Goal: Task Accomplishment & Management: Manage account settings

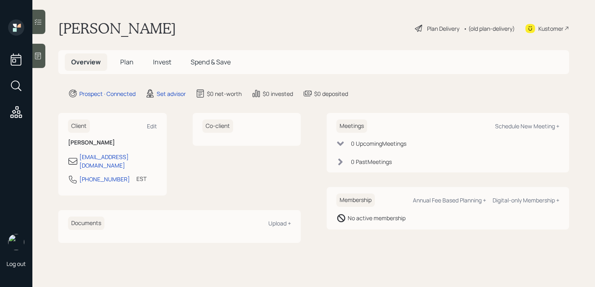
click at [38, 63] on div at bounding box center [38, 56] width 13 height 24
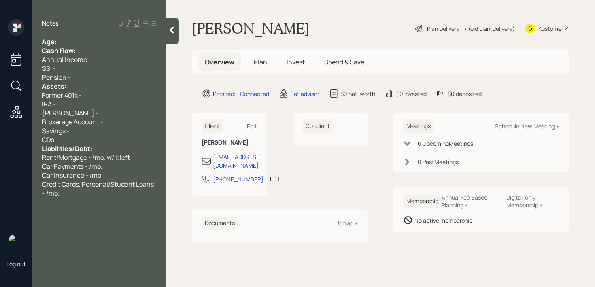
click at [77, 39] on div "Age:" at bounding box center [99, 41] width 114 height 9
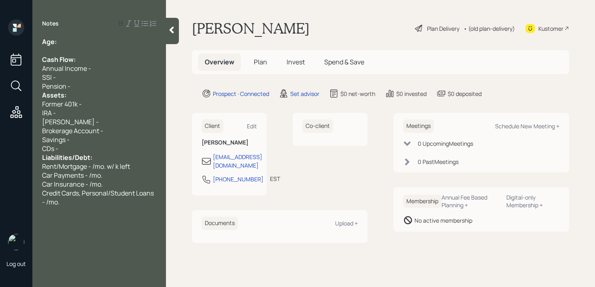
click at [84, 87] on div "Pension -" at bounding box center [99, 86] width 114 height 9
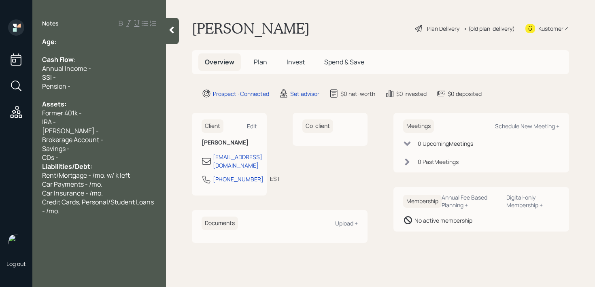
click at [86, 160] on div "CDs -" at bounding box center [99, 157] width 114 height 9
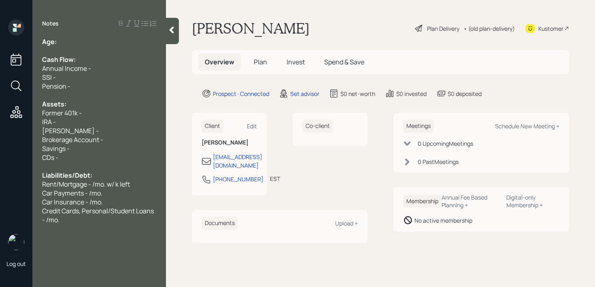
click at [107, 44] on div "Age:" at bounding box center [99, 41] width 114 height 9
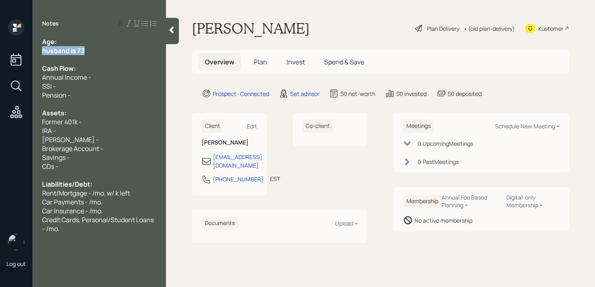
drag, startPoint x: 90, startPoint y: 52, endPoint x: 13, endPoint y: 52, distance: 77.4
click at [13, 52] on div "Log out Notes Age: husband is 73 Cash Flow: Annual Income - SSI - Pension - Ass…" at bounding box center [297, 143] width 595 height 287
click at [45, 49] on span "husband is 73" at bounding box center [63, 50] width 43 height 9
drag, startPoint x: 98, startPoint y: 58, endPoint x: 16, endPoint y: 58, distance: 82.2
click at [16, 58] on div "Log out Notes Age: Husband is 73 Cash Flow: Annual Income - SSI - Pension - Ass…" at bounding box center [297, 143] width 595 height 287
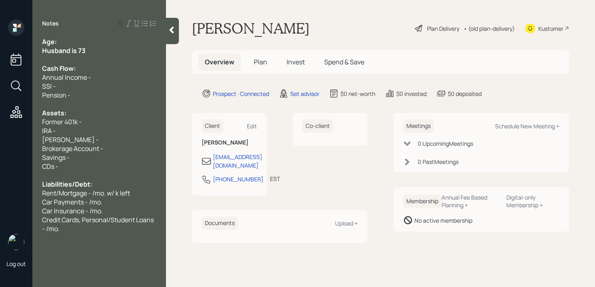
click at [78, 45] on div "Age:" at bounding box center [99, 41] width 114 height 9
drag, startPoint x: 90, startPoint y: 51, endPoint x: 30, endPoint y: 51, distance: 59.1
click at [34, 51] on div "Age: Husband is 73 Cash Flow: Annual Income - SSI - Pension - Assets: Former 40…" at bounding box center [99, 135] width 134 height 196
click at [103, 60] on div at bounding box center [99, 59] width 114 height 9
click at [109, 42] on div "Age:" at bounding box center [99, 41] width 114 height 9
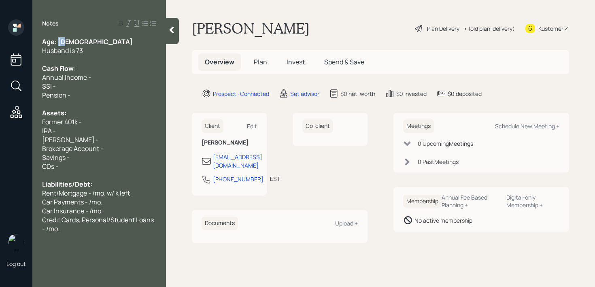
drag, startPoint x: 75, startPoint y: 43, endPoint x: 58, endPoint y: 42, distance: 17.5
click at [58, 42] on div "Age: [DEMOGRAPHIC_DATA]" at bounding box center [99, 41] width 114 height 9
click at [92, 50] on div "Husband is 73" at bounding box center [99, 50] width 114 height 9
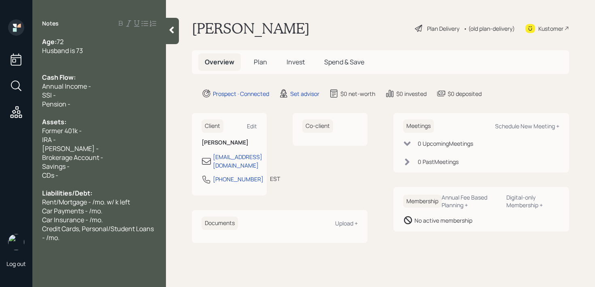
click at [61, 130] on span "Former 401k -" at bounding box center [62, 130] width 40 height 9
click at [77, 72] on div at bounding box center [99, 68] width 114 height 9
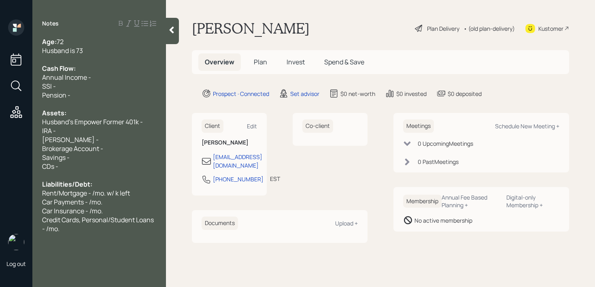
click at [115, 115] on div "Assets:" at bounding box center [99, 113] width 114 height 9
click at [115, 100] on div at bounding box center [99, 104] width 114 height 9
click at [117, 93] on div "Pension -" at bounding box center [99, 95] width 114 height 9
click at [111, 230] on div "Credit Cards, Personal/Student Loans - /mo." at bounding box center [99, 224] width 114 height 18
click at [92, 53] on div "Husband is 73" at bounding box center [99, 50] width 114 height 9
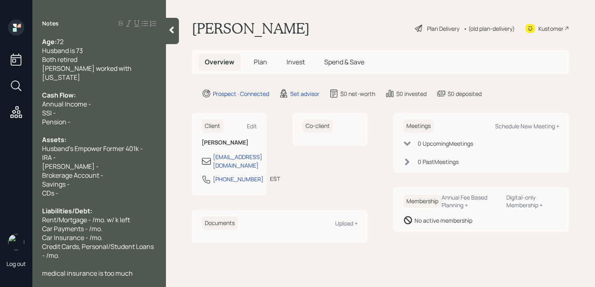
click at [102, 71] on span "[PERSON_NAME] worked with [US_STATE]" at bounding box center [87, 73] width 91 height 18
click at [148, 82] on div at bounding box center [99, 86] width 114 height 9
click at [148, 66] on div "[PERSON_NAME] worked with [US_STATE]" at bounding box center [99, 73] width 114 height 18
click at [117, 112] on div "SSI -" at bounding box center [99, 113] width 114 height 9
click at [101, 120] on div "Pension -" at bounding box center [99, 121] width 114 height 9
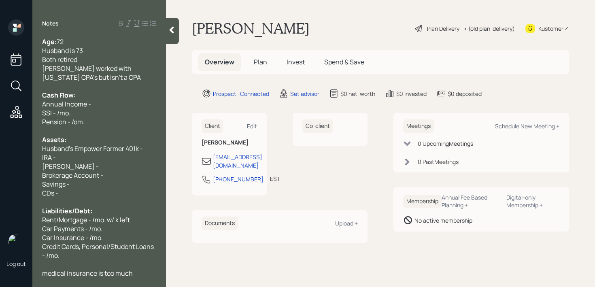
click at [87, 105] on span "Annual Income -" at bounding box center [66, 104] width 49 height 9
click at [85, 121] on div "Pension - /om." at bounding box center [99, 121] width 114 height 9
drag, startPoint x: 82, startPoint y: 107, endPoint x: 24, endPoint y: 107, distance: 57.5
click at [24, 107] on div "Log out Notes Age: [DEMOGRAPHIC_DATA] Husband is 73 Both retired [PERSON_NAME] …" at bounding box center [297, 143] width 595 height 287
click at [47, 114] on span "SSI - /mo." at bounding box center [56, 113] width 28 height 9
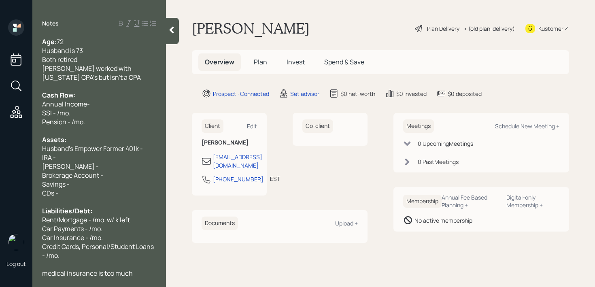
click at [58, 113] on span "SSI - /mo." at bounding box center [56, 113] width 28 height 9
click at [109, 112] on div "Household SSI - /mo." at bounding box center [99, 113] width 114 height 9
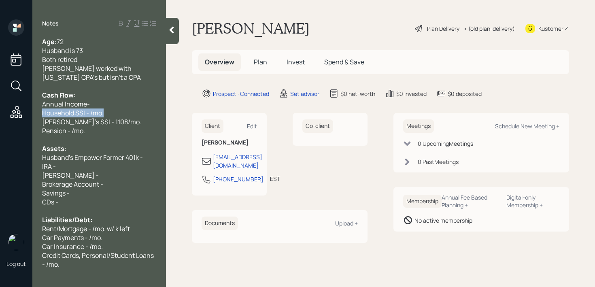
drag, startPoint x: 117, startPoint y: 113, endPoint x: 0, endPoint y: 113, distance: 117.1
click at [0, 113] on div "Log out Notes Age: [DEMOGRAPHIC_DATA] Husband is 73 Both retired [PERSON_NAME] …" at bounding box center [297, 143] width 595 height 287
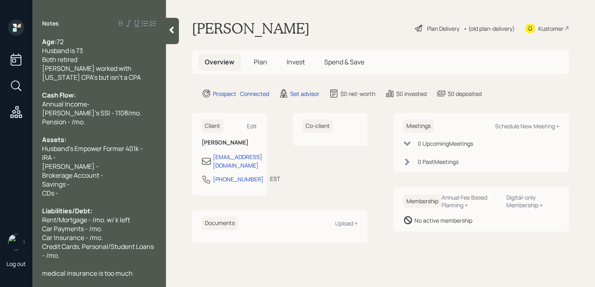
click at [113, 111] on div "[PERSON_NAME]'s SSI - 1108/mo." at bounding box center [99, 113] width 114 height 9
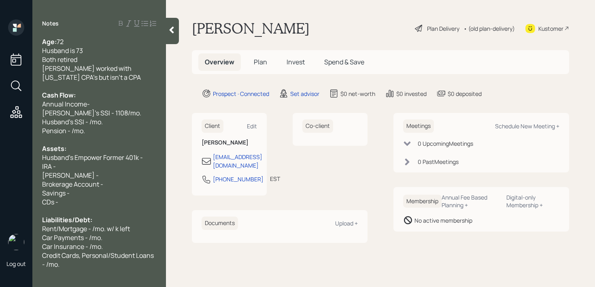
drag, startPoint x: 92, startPoint y: 122, endPoint x: 131, endPoint y: 114, distance: 40.0
click at [92, 122] on span "Husband's SSI - /mo." at bounding box center [72, 121] width 61 height 9
drag, startPoint x: 127, startPoint y: 103, endPoint x: 0, endPoint y: 108, distance: 127.3
click at [0, 108] on div "Log out Notes Age: [DEMOGRAPHIC_DATA] Husband is 73 Both retired [PERSON_NAME] …" at bounding box center [297, 143] width 595 height 287
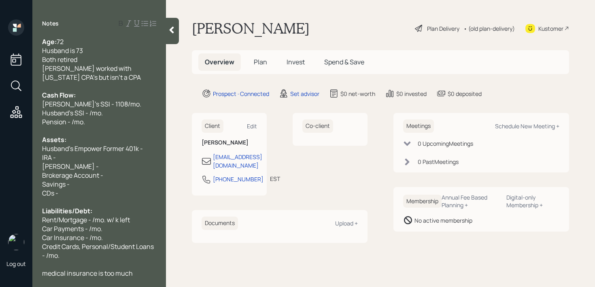
click at [90, 115] on span "Husband's SSI - /mo." at bounding box center [72, 113] width 61 height 9
click at [124, 118] on div "Pension - /mo." at bounding box center [99, 121] width 114 height 9
drag, startPoint x: 132, startPoint y: 118, endPoint x: 39, endPoint y: 118, distance: 92.7
click at [41, 118] on div "Age: [DEMOGRAPHIC_DATA] Husband is 73 Both retired [PERSON_NAME] worked with [U…" at bounding box center [99, 157] width 134 height 240
click at [101, 117] on span "Husband's SSI - 3059/mo." at bounding box center [80, 113] width 76 height 9
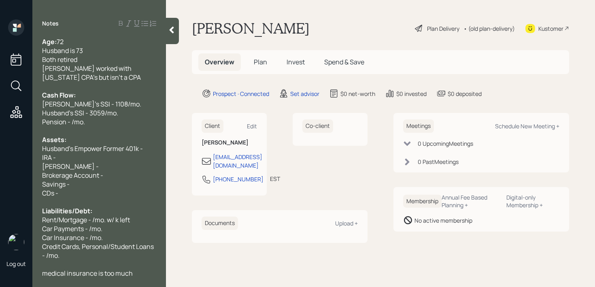
click at [123, 117] on div "Pension - /mo." at bounding box center [99, 121] width 114 height 9
click at [128, 114] on div "Husband's SSI - 3059/mo." at bounding box center [99, 113] width 114 height 9
click at [127, 105] on div "[PERSON_NAME]'s SSI - 1108/mo." at bounding box center [99, 104] width 114 height 9
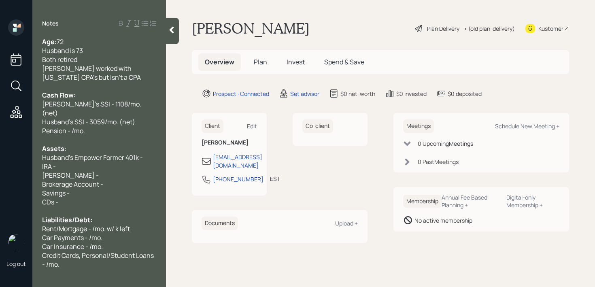
click at [106, 126] on div "Pension - /mo." at bounding box center [99, 130] width 114 height 9
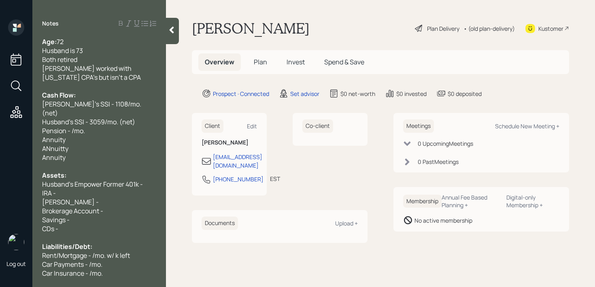
click at [105, 135] on div "Annuity" at bounding box center [99, 139] width 114 height 9
click at [76, 144] on div "ANnuitty" at bounding box center [99, 148] width 114 height 9
click at [79, 153] on div "Annuity" at bounding box center [99, 157] width 114 height 9
click at [101, 135] on div "Annuity 24406" at bounding box center [99, 139] width 114 height 9
click at [87, 153] on div "Annuity" at bounding box center [99, 157] width 114 height 9
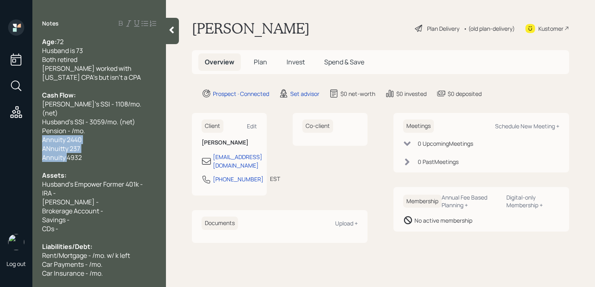
drag, startPoint x: 66, startPoint y: 149, endPoint x: 43, endPoint y: 129, distance: 31.3
click at [43, 129] on div "Age: [DEMOGRAPHIC_DATA] Husband is 73 Both retired [PERSON_NAME] worked with [U…" at bounding box center [99, 175] width 114 height 276
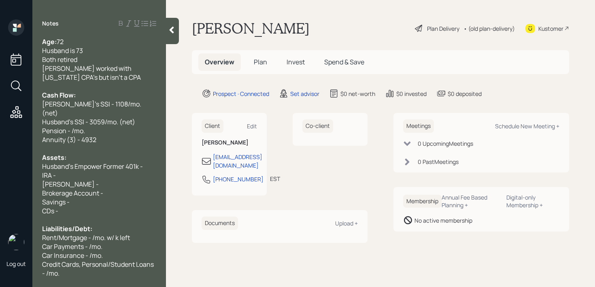
click at [99, 135] on div "Annuity (3) - 4932" at bounding box center [99, 139] width 114 height 9
drag, startPoint x: 112, startPoint y: 122, endPoint x: 0, endPoint y: 122, distance: 111.8
click at [0, 122] on div "Log out Notes Age: [DEMOGRAPHIC_DATA] Husband is 73 Both retired [PERSON_NAME] …" at bounding box center [297, 143] width 595 height 287
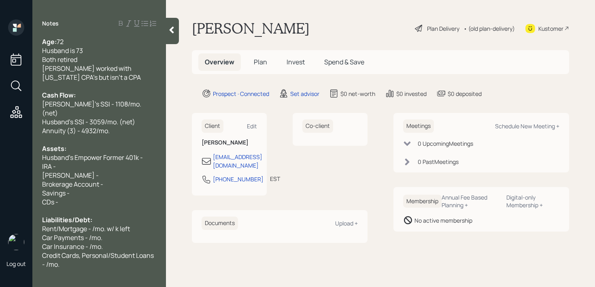
click at [126, 135] on div at bounding box center [99, 139] width 114 height 9
click at [131, 126] on div "Annuity (3) - 4932/mo." at bounding box center [99, 130] width 114 height 9
drag, startPoint x: 131, startPoint y: 122, endPoint x: 41, endPoint y: 111, distance: 90.6
click at [41, 111] on div "Age: [DEMOGRAPHIC_DATA] Husband is 73 Both retired [PERSON_NAME] worked with [U…" at bounding box center [99, 157] width 134 height 240
click at [126, 126] on div "Annuity (3) - 4932/mo." at bounding box center [99, 130] width 114 height 9
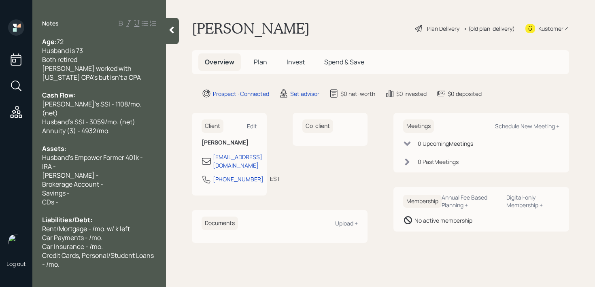
click at [131, 126] on div "Annuity (3) - 4932/mo." at bounding box center [99, 130] width 114 height 9
click at [64, 126] on span "Annuity (3) - 4932/mo." at bounding box center [76, 130] width 68 height 9
click at [72, 162] on div "IRA -" at bounding box center [99, 166] width 114 height 9
click at [145, 153] on div "Husband's Empower Former 401k -" at bounding box center [99, 157] width 114 height 9
drag, startPoint x: 83, startPoint y: 167, endPoint x: 34, endPoint y: 158, distance: 50.7
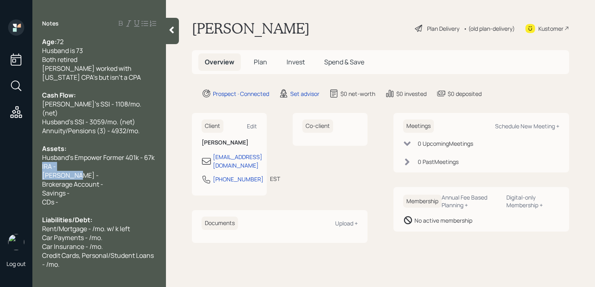
click at [34, 158] on div "Age: [DEMOGRAPHIC_DATA] Husband is 73 Both retired [PERSON_NAME] worked with [U…" at bounding box center [99, 157] width 134 height 240
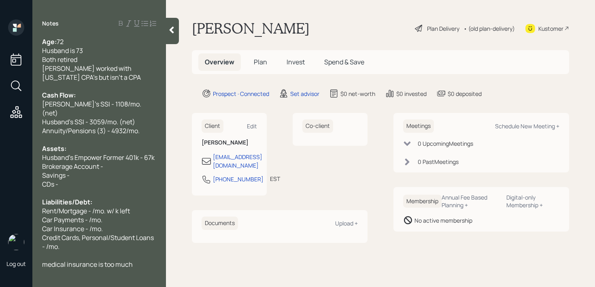
click at [90, 153] on span "Husband's Empower Former 401k - 67k" at bounding box center [98, 157] width 113 height 9
click at [117, 153] on span "Husband's Empower Former 401k - 67k" at bounding box center [98, 157] width 113 height 9
click at [117, 162] on div "Brokerage Account -" at bounding box center [99, 166] width 114 height 9
drag, startPoint x: 136, startPoint y: 160, endPoint x: 34, endPoint y: 160, distance: 102.1
click at [34, 160] on div "Age: [DEMOGRAPHIC_DATA] Husband is 73 Both retired [PERSON_NAME] worked with [U…" at bounding box center [99, 153] width 134 height 232
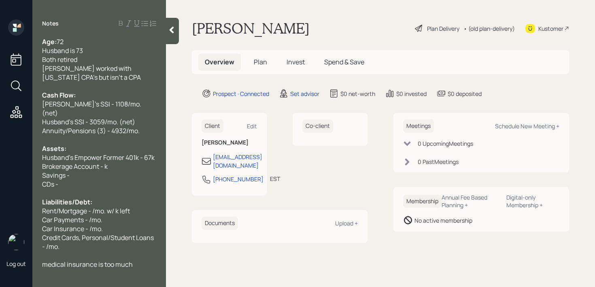
click at [63, 171] on span "Savings -" at bounding box center [56, 175] width 28 height 9
click at [130, 171] on div "Savings -" at bounding box center [99, 175] width 114 height 9
drag, startPoint x: 137, startPoint y: 162, endPoint x: 29, endPoint y: 162, distance: 108.1
click at [29, 162] on div "Log out Notes Age: [DEMOGRAPHIC_DATA] Husband is 73 Both retired [PERSON_NAME] …" at bounding box center [297, 143] width 595 height 287
click at [87, 162] on span "Brokerage Account - k" at bounding box center [75, 166] width 66 height 9
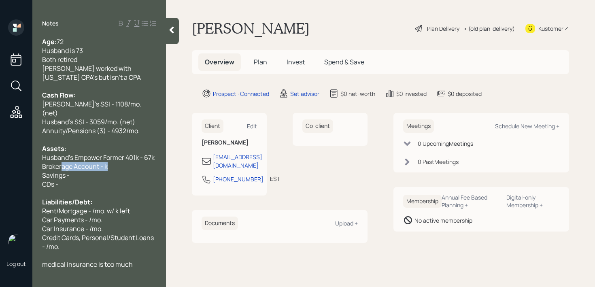
drag, startPoint x: 116, startPoint y: 156, endPoint x: 49, endPoint y: 156, distance: 66.8
click at [53, 162] on div "Brokerage Account - k" at bounding box center [99, 166] width 114 height 9
click at [77, 162] on span "Brokerage Account - k" at bounding box center [75, 166] width 66 height 9
drag, startPoint x: 121, startPoint y: 156, endPoint x: 19, endPoint y: 156, distance: 102.1
click at [19, 156] on div "Log out Notes Age: [DEMOGRAPHIC_DATA] Husband is 73 Both retired [PERSON_NAME] …" at bounding box center [297, 143] width 595 height 287
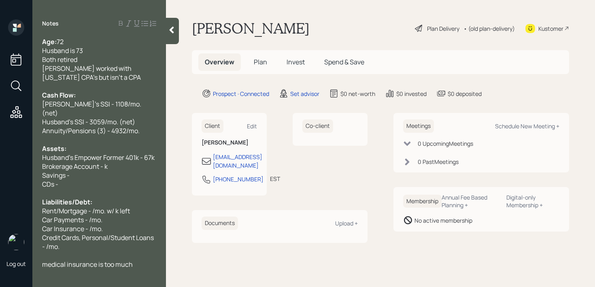
click at [81, 162] on span "Brokerage Account - k" at bounding box center [75, 166] width 66 height 9
drag, startPoint x: 136, startPoint y: 153, endPoint x: 0, endPoint y: 153, distance: 136.5
click at [0, 153] on div "Log out Notes Age: [DEMOGRAPHIC_DATA] Husband is 73 Both retired [PERSON_NAME] …" at bounding box center [297, 143] width 595 height 287
click at [79, 162] on span "Brokerage Account - k" at bounding box center [75, 166] width 66 height 9
drag, startPoint x: 52, startPoint y: 154, endPoint x: 9, endPoint y: 154, distance: 42.9
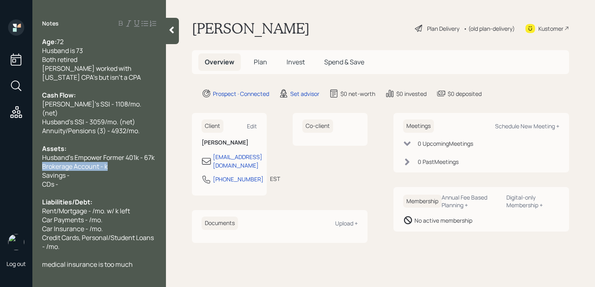
click at [9, 154] on div "Log out Notes Age: [DEMOGRAPHIC_DATA] Husband is 73 Both retired [PERSON_NAME] …" at bounding box center [297, 143] width 595 height 287
click at [86, 162] on span "Brokerage Account - k" at bounding box center [75, 166] width 66 height 9
drag, startPoint x: 119, startPoint y: 156, endPoint x: 55, endPoint y: 156, distance: 63.6
click at [58, 162] on div "Brokerage Account - k" at bounding box center [99, 166] width 114 height 9
click at [99, 162] on span "Brokerage Account - k" at bounding box center [75, 166] width 66 height 9
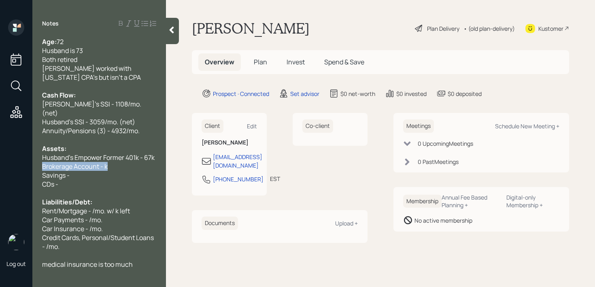
drag, startPoint x: 124, startPoint y: 157, endPoint x: 0, endPoint y: 157, distance: 124.3
click at [0, 157] on div "Log out Notes Age: [DEMOGRAPHIC_DATA] Husband is 73 Both retired [PERSON_NAME] …" at bounding box center [297, 143] width 595 height 287
click at [47, 162] on span "Brokerage Account - k" at bounding box center [75, 166] width 66 height 9
drag, startPoint x: 85, startPoint y: 154, endPoint x: 8, endPoint y: 154, distance: 77.4
click at [8, 154] on div "Log out Notes Age: [DEMOGRAPHIC_DATA] Husband is 73 Both retired [PERSON_NAME] …" at bounding box center [297, 143] width 595 height 287
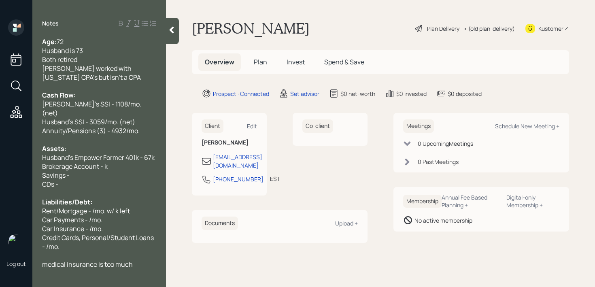
click at [65, 162] on span "Brokerage Account - k" at bounding box center [75, 166] width 66 height 9
drag, startPoint x: 65, startPoint y: 156, endPoint x: 2, endPoint y: 156, distance: 62.8
click at [0, 156] on div "Log out Notes Age: [DEMOGRAPHIC_DATA] Husband is 73 Both retired [PERSON_NAME] …" at bounding box center [297, 143] width 595 height 287
click at [79, 162] on span "Brokerage Account - k" at bounding box center [75, 166] width 66 height 9
drag, startPoint x: 127, startPoint y: 159, endPoint x: 40, endPoint y: 159, distance: 87.1
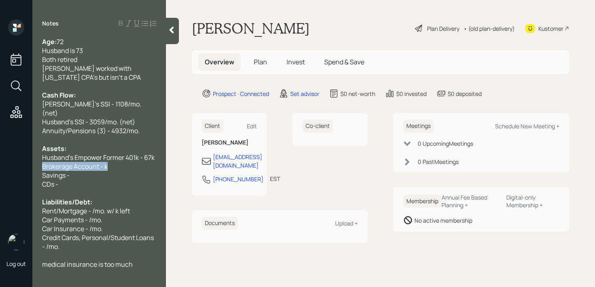
click at [28, 159] on div "Log out Notes Age: [DEMOGRAPHIC_DATA] Husband is 73 Both retired [PERSON_NAME] …" at bounding box center [297, 143] width 595 height 287
click at [63, 162] on span "Brokerage Account - k" at bounding box center [75, 166] width 66 height 9
drag, startPoint x: 115, startPoint y: 159, endPoint x: 28, endPoint y: 159, distance: 87.5
click at [34, 159] on div "Age: [DEMOGRAPHIC_DATA] Husband is 73 Both retired [PERSON_NAME] worked with [U…" at bounding box center [99, 153] width 134 height 232
click at [54, 162] on span "Brokerage Account - k" at bounding box center [75, 166] width 66 height 9
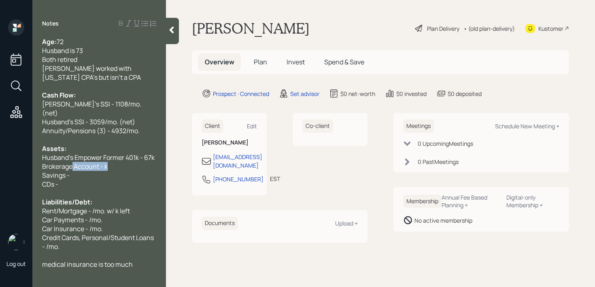
drag, startPoint x: 109, startPoint y: 157, endPoint x: 50, endPoint y: 157, distance: 58.3
click at [53, 162] on div "Brokerage Account - k" at bounding box center [99, 166] width 114 height 9
click at [75, 162] on span "Brokerage Account - k" at bounding box center [75, 166] width 66 height 9
drag, startPoint x: 134, startPoint y: 162, endPoint x: 39, endPoint y: 162, distance: 95.6
click at [40, 162] on div "Age: [DEMOGRAPHIC_DATA] Husband is 73 Both retired [PERSON_NAME] worked with [U…" at bounding box center [99, 153] width 134 height 232
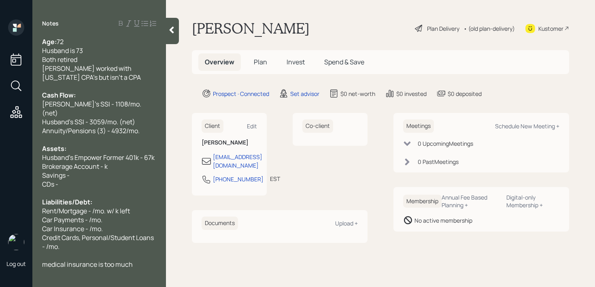
click at [55, 162] on span "Brokerage Account - k" at bounding box center [75, 166] width 66 height 9
drag, startPoint x: 61, startPoint y: 156, endPoint x: 0, endPoint y: 156, distance: 60.8
click at [0, 156] on div "Log out Notes Age: [DEMOGRAPHIC_DATA] Husband is 73 Both retired [PERSON_NAME] …" at bounding box center [297, 143] width 595 height 287
click at [64, 162] on span "Brokerage Account - k" at bounding box center [75, 166] width 66 height 9
drag, startPoint x: 131, startPoint y: 163, endPoint x: 41, endPoint y: 163, distance: 89.9
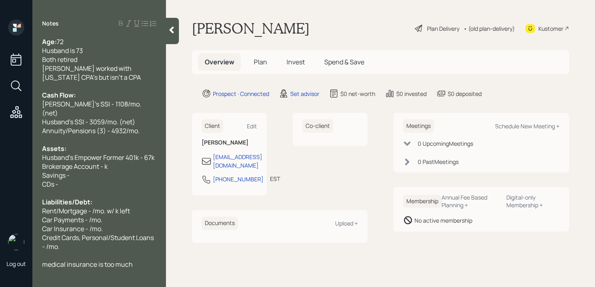
click at [43, 171] on div "Savings -" at bounding box center [99, 175] width 114 height 9
click at [88, 162] on span "Brokerage Account - k" at bounding box center [75, 166] width 66 height 9
drag, startPoint x: 124, startPoint y: 158, endPoint x: 38, endPoint y: 158, distance: 85.9
click at [53, 162] on div "Brokerage Account - k" at bounding box center [99, 166] width 114 height 9
click at [63, 162] on span "Brokerage Account - k" at bounding box center [75, 166] width 66 height 9
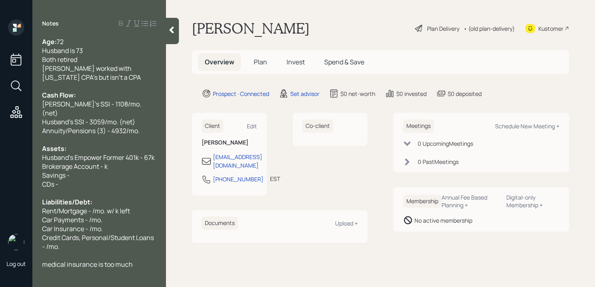
click at [90, 162] on span "Brokerage Account - k" at bounding box center [75, 166] width 66 height 9
drag, startPoint x: 118, startPoint y: 156, endPoint x: 20, endPoint y: 156, distance: 98.0
click at [21, 156] on div "Log out Notes Age: [DEMOGRAPHIC_DATA] Husband is 73 Both retired [PERSON_NAME] …" at bounding box center [297, 143] width 595 height 287
click at [59, 162] on span "Brokerage Account - k" at bounding box center [75, 166] width 66 height 9
click at [157, 145] on div "Age: [DEMOGRAPHIC_DATA] Husband is 73 Both retired [PERSON_NAME] worked with [U…" at bounding box center [99, 153] width 134 height 232
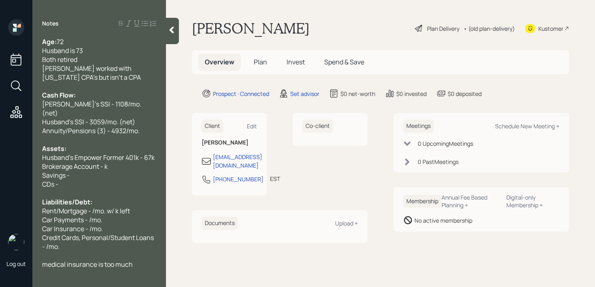
click at [157, 149] on div "Age: [DEMOGRAPHIC_DATA] Husband is 73 Both retired [PERSON_NAME] worked with [U…" at bounding box center [99, 153] width 134 height 232
click at [156, 153] on div "Husband's Empower Former 401k - 67k" at bounding box center [99, 157] width 114 height 9
click at [136, 162] on div "Brokerage Account - k" at bounding box center [99, 166] width 114 height 9
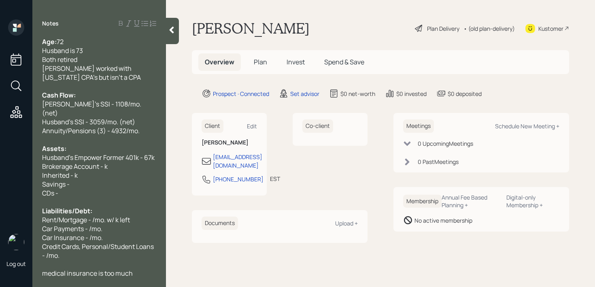
click at [109, 162] on div "Brokerage Account - k" at bounding box center [99, 166] width 114 height 9
click at [82, 171] on span "Inherited 401k -" at bounding box center [65, 175] width 46 height 9
click at [158, 167] on div "Age: [DEMOGRAPHIC_DATA] Husband is 73 Both retired [PERSON_NAME] worked with [U…" at bounding box center [99, 157] width 134 height 240
click at [157, 166] on div "Age: [DEMOGRAPHIC_DATA] Husband is 73 Both retired [PERSON_NAME] worked with [U…" at bounding box center [99, 157] width 134 height 240
click at [152, 171] on span "Inherited 401k from Husband's mom -" at bounding box center [97, 175] width 110 height 9
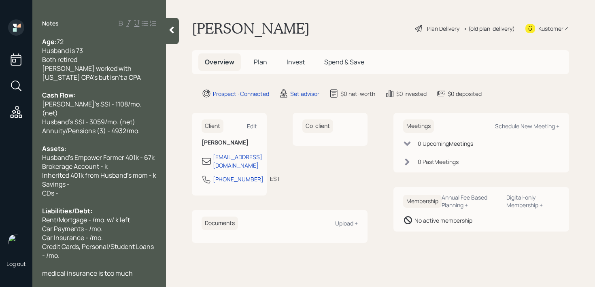
click at [159, 167] on div "Age: [DEMOGRAPHIC_DATA] Husband is 73 Both retired [PERSON_NAME] worked with [U…" at bounding box center [99, 157] width 134 height 240
click at [156, 171] on span "Inherited 401k from Husband's mom - k" at bounding box center [99, 175] width 114 height 9
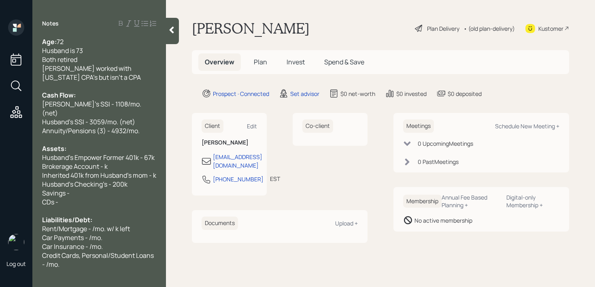
click at [136, 180] on div "Husband's Checking's - 200k" at bounding box center [99, 184] width 114 height 9
drag, startPoint x: 140, startPoint y: 174, endPoint x: 0, endPoint y: 174, distance: 139.7
click at [0, 174] on div "Log out Notes Age: [DEMOGRAPHIC_DATA] Husband is 73 Both retired [PERSON_NAME] …" at bounding box center [297, 143] width 595 height 287
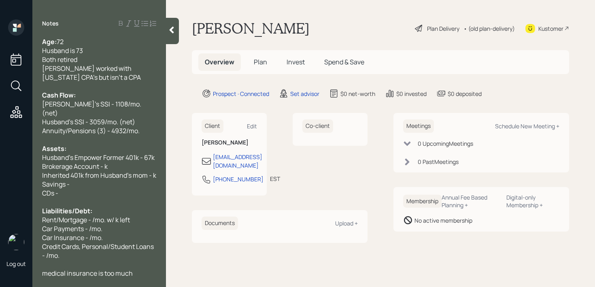
click at [154, 171] on span "Inherited 401k from Husband's mom - k" at bounding box center [99, 175] width 114 height 9
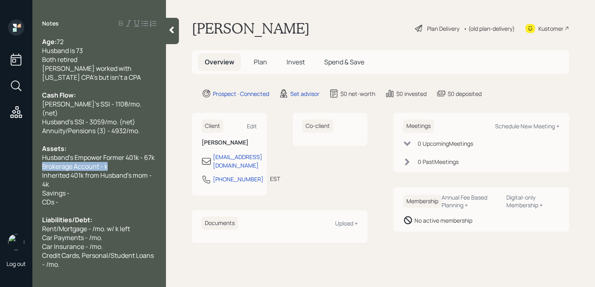
drag, startPoint x: 143, startPoint y: 156, endPoint x: 0, endPoint y: 156, distance: 142.6
click at [0, 156] on div "Log out Notes Age: [DEMOGRAPHIC_DATA] Husband is 73 Both retired [PERSON_NAME] …" at bounding box center [297, 143] width 595 height 287
copy span "Brokerage Account - k"
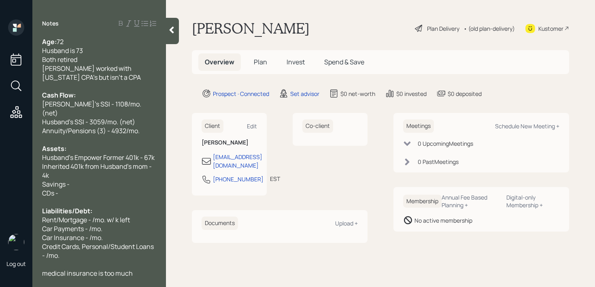
click at [58, 165] on div "Inherited 401k from Husband's mom - 4k" at bounding box center [99, 171] width 114 height 18
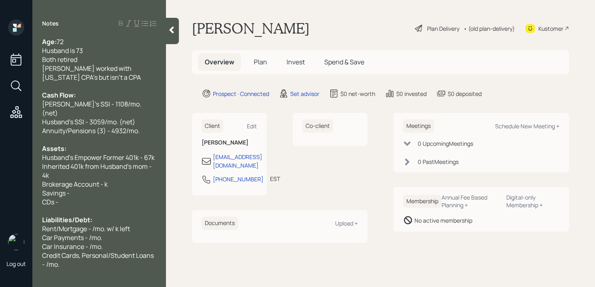
click at [61, 164] on div "Inherited 401k from Husband's mom - 4k" at bounding box center [99, 171] width 114 height 18
drag, startPoint x: 105, startPoint y: 175, endPoint x: 139, endPoint y: 172, distance: 34.6
click at [105, 180] on span "Brokerage Account - k" at bounding box center [75, 184] width 66 height 9
click at [109, 189] on div "Savings -" at bounding box center [99, 193] width 114 height 9
click at [109, 180] on div "Brokerage Account - k" at bounding box center [99, 184] width 114 height 9
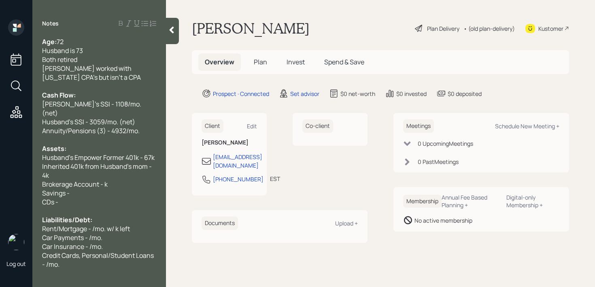
click at [112, 164] on div "Inherited 401k from Husband's mom - 4k" at bounding box center [99, 171] width 114 height 18
click at [135, 180] on div "Brokerage Account - k" at bounding box center [99, 184] width 114 height 9
click at [136, 169] on div "Inherited 401k from Husband's mom - 4k (taxes already deducted)" at bounding box center [99, 171] width 114 height 18
drag, startPoint x: 133, startPoint y: 179, endPoint x: 0, endPoint y: 179, distance: 133.3
click at [0, 179] on div "Log out Notes Age: [DEMOGRAPHIC_DATA] Husband is 73 Both retired [PERSON_NAME] …" at bounding box center [297, 143] width 595 height 287
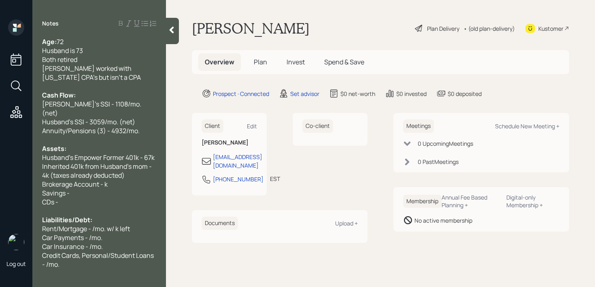
click at [60, 180] on span "Brokerage Account - k" at bounding box center [75, 184] width 66 height 9
drag, startPoint x: 111, startPoint y: 177, endPoint x: 53, endPoint y: 177, distance: 57.5
click at [53, 180] on div "Brokerage Account - k" at bounding box center [99, 184] width 114 height 9
click at [96, 180] on span "Brokerage Account - k" at bounding box center [75, 184] width 66 height 9
drag, startPoint x: 127, startPoint y: 173, endPoint x: 0, endPoint y: 172, distance: 126.8
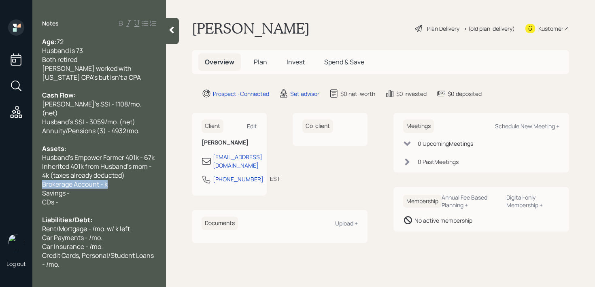
click at [0, 172] on div "Log out Notes Age: [DEMOGRAPHIC_DATA] Husband is 73 Both retired [PERSON_NAME] …" at bounding box center [297, 143] width 595 height 287
click at [59, 180] on span "Brokerage Account - k" at bounding box center [75, 184] width 66 height 9
drag, startPoint x: 113, startPoint y: 171, endPoint x: 0, endPoint y: 171, distance: 113.0
click at [0, 171] on div "Log out Notes Age: [DEMOGRAPHIC_DATA] Husband is 73 Both retired [PERSON_NAME] …" at bounding box center [297, 143] width 595 height 287
click at [77, 180] on span "Brokerage Account - k" at bounding box center [75, 184] width 66 height 9
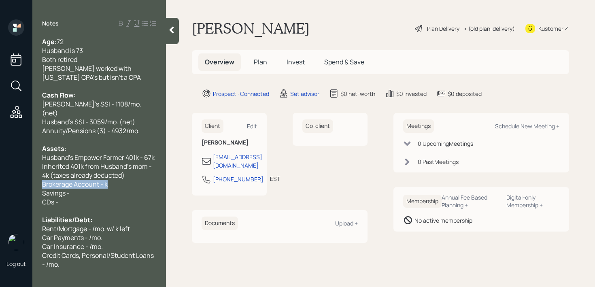
drag, startPoint x: 114, startPoint y: 171, endPoint x: 0, endPoint y: 170, distance: 113.8
click at [0, 170] on div "Log out Notes Age: [DEMOGRAPHIC_DATA] Husband is 73 Both retired [PERSON_NAME] …" at bounding box center [297, 143] width 595 height 287
click at [71, 180] on span "Brokerage Account - k" at bounding box center [75, 184] width 66 height 9
drag, startPoint x: 21, startPoint y: 174, endPoint x: 0, endPoint y: 174, distance: 21.1
click at [0, 174] on div "Log out Notes Age: [DEMOGRAPHIC_DATA] Husband is 73 Both retired [PERSON_NAME] …" at bounding box center [297, 143] width 595 height 287
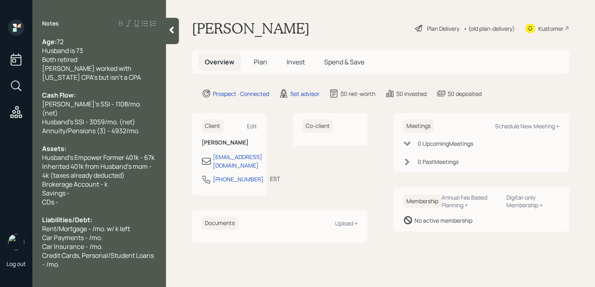
click at [97, 180] on span "Brokerage Account - k" at bounding box center [75, 184] width 66 height 9
click at [136, 168] on div "Inherited 401k from Husband's mom - 4k (taxes already deducted)" at bounding box center [99, 171] width 114 height 18
drag, startPoint x: 130, startPoint y: 176, endPoint x: 2, endPoint y: 179, distance: 127.6
click at [0, 179] on div "Log out Notes Age: [DEMOGRAPHIC_DATA] Husband is 73 Both retired [PERSON_NAME] …" at bounding box center [297, 143] width 595 height 287
click at [65, 180] on span "Brokerage Account - k" at bounding box center [75, 184] width 66 height 9
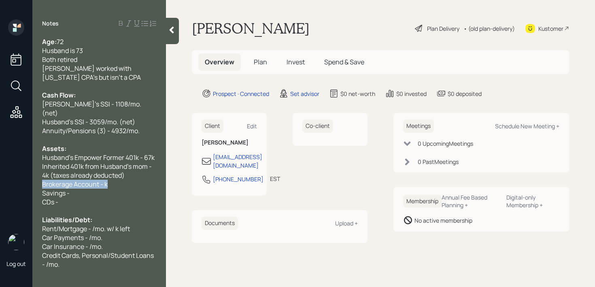
drag, startPoint x: 115, startPoint y: 175, endPoint x: 19, endPoint y: 173, distance: 96.0
click at [0, 174] on div "Log out Notes Age: [DEMOGRAPHIC_DATA] Husband is 73 Both retired [PERSON_NAME] …" at bounding box center [297, 143] width 595 height 287
click at [48, 170] on span "Inherited 401k from Husband's mom - 4k (taxes already deducted)" at bounding box center [97, 171] width 111 height 18
click at [129, 165] on div "Inherited 401k from Husband's mom - 4k (taxes already deducted)" at bounding box center [99, 171] width 114 height 18
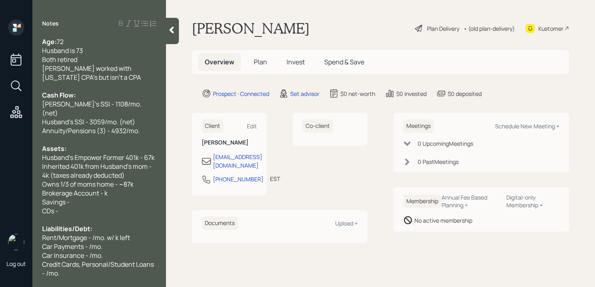
click at [44, 180] on span "Owns 1/3 of moms home - ~87k" at bounding box center [88, 184] width 92 height 9
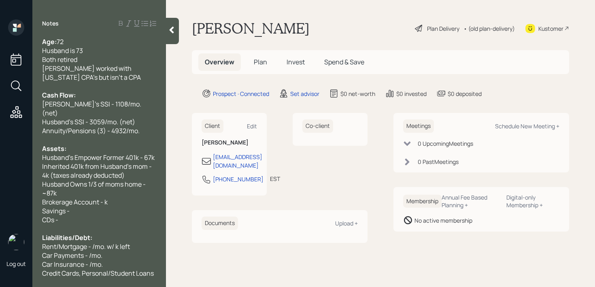
click at [74, 180] on span "Husband Owns 1/3 of moms home - ~87k" at bounding box center [94, 189] width 105 height 18
click at [75, 187] on div "Husband owns 1/3 of moms home - ~87k" at bounding box center [99, 189] width 114 height 18
click at [123, 198] on div "Brokerage Account - k" at bounding box center [99, 202] width 114 height 9
drag, startPoint x: 123, startPoint y: 191, endPoint x: 0, endPoint y: 191, distance: 123.1
click at [0, 191] on div "Log out Notes Age: [DEMOGRAPHIC_DATA] Husband is 73 Both retired [PERSON_NAME] …" at bounding box center [297, 143] width 595 height 287
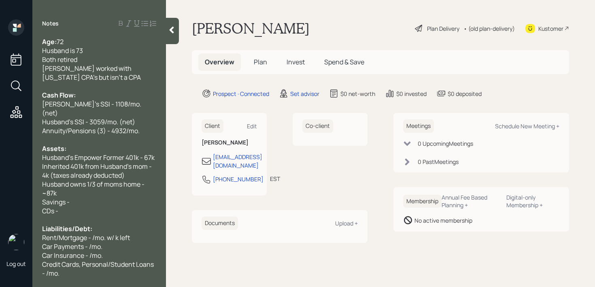
click at [69, 198] on span "Savings -" at bounding box center [56, 202] width 28 height 9
click at [79, 198] on div "Savings -" at bounding box center [99, 202] width 114 height 9
drag, startPoint x: 86, startPoint y: 203, endPoint x: 0, endPoint y: 195, distance: 86.7
click at [0, 195] on div "Log out Notes Age: [DEMOGRAPHIC_DATA] Husband is 73 Both retired [PERSON_NAME] …" at bounding box center [297, 143] width 595 height 287
click at [70, 207] on div "CDs -" at bounding box center [99, 211] width 114 height 9
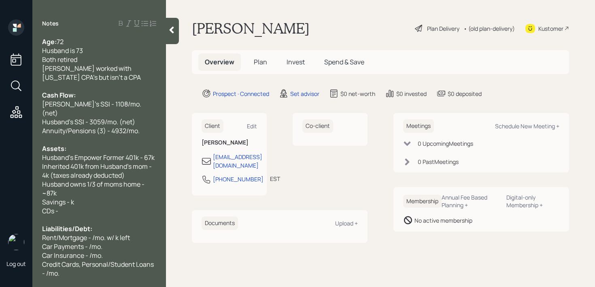
drag, startPoint x: 70, startPoint y: 198, endPoint x: 43, endPoint y: 198, distance: 27.1
click at [49, 207] on div "CDs -" at bounding box center [99, 211] width 114 height 9
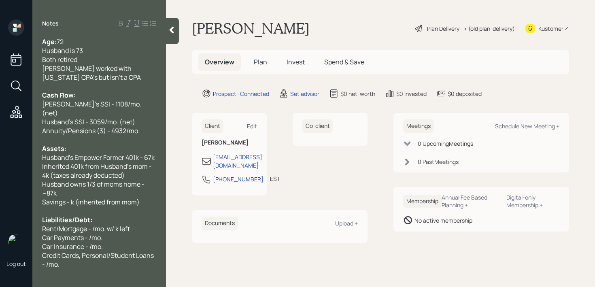
click at [72, 198] on span "Savings - k (inherited from mom)" at bounding box center [91, 202] width 98 height 9
click at [141, 198] on span "Savings - ~250k (inherited from mom)" at bounding box center [98, 202] width 113 height 9
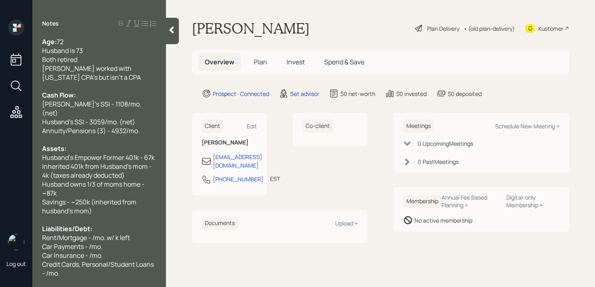
click at [110, 198] on span "Savings - ~250k (inherited from husband's mom)" at bounding box center [90, 207] width 96 height 18
click at [109, 205] on div "Savings - ~250k (inherited from husband's mom)" at bounding box center [99, 207] width 114 height 18
click at [97, 205] on div "Savings - ~250k (inherited from husband's mom)" at bounding box center [99, 207] width 114 height 18
click at [98, 201] on div "Savings - ~250k (inherited from husband's mom)" at bounding box center [99, 207] width 114 height 18
click at [95, 242] on span "Car Payments - /mo." at bounding box center [72, 246] width 60 height 9
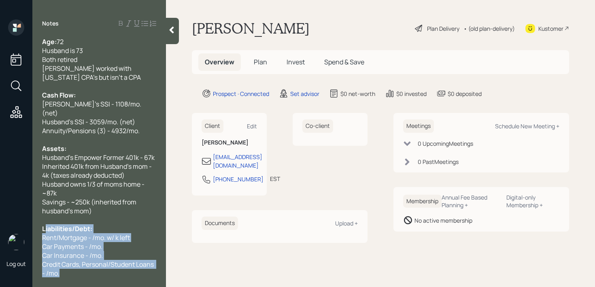
drag, startPoint x: 85, startPoint y: 261, endPoint x: 46, endPoint y: 224, distance: 54.4
click at [46, 224] on div "Age: [DEMOGRAPHIC_DATA] Husband is 73 Both retired [PERSON_NAME] worked with [U…" at bounding box center [99, 166] width 114 height 258
click at [46, 233] on span "Rent/Mortgage - /mo. w/ k left" at bounding box center [86, 237] width 88 height 9
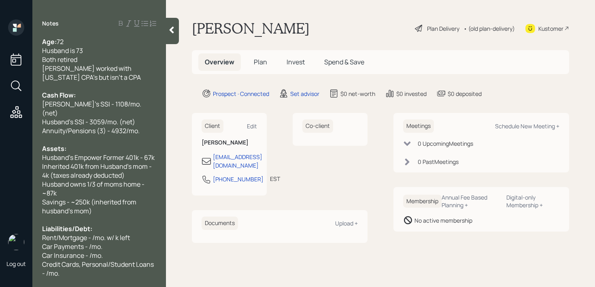
click at [55, 233] on span "Rent/Mortgage - /mo. w/ k left" at bounding box center [86, 237] width 88 height 9
drag, startPoint x: 58, startPoint y: 225, endPoint x: 34, endPoint y: 225, distance: 23.1
click at [38, 225] on div "Age: [DEMOGRAPHIC_DATA] Husband is 73 Both retired [PERSON_NAME] worked with [U…" at bounding box center [99, 157] width 134 height 240
click at [102, 198] on span "Savings - ~250k (inherited from husband's mom)" at bounding box center [90, 207] width 96 height 18
click at [122, 204] on div "Savings - ~250k (inherited from husband's mom)" at bounding box center [99, 207] width 114 height 18
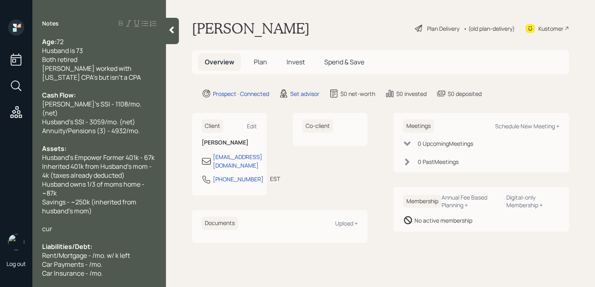
click at [119, 251] on span "Rent/Mortgage - /mo. w/ k left" at bounding box center [86, 255] width 88 height 9
click at [92, 251] on span "Rent/Mortgage - /mo. w/ 140k left" at bounding box center [91, 255] width 98 height 9
click at [70, 233] on div at bounding box center [99, 237] width 114 height 9
click at [70, 224] on div "cur" at bounding box center [99, 228] width 114 height 9
click at [46, 224] on span "current Value of Home - 350k" at bounding box center [85, 228] width 86 height 9
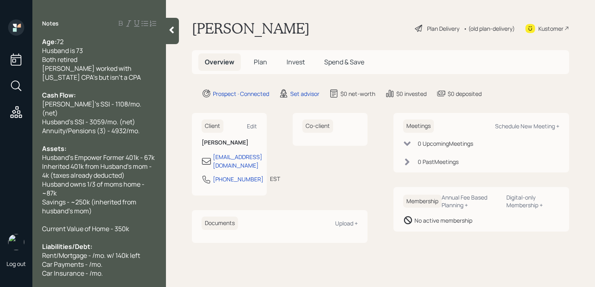
scroll to position [27, 0]
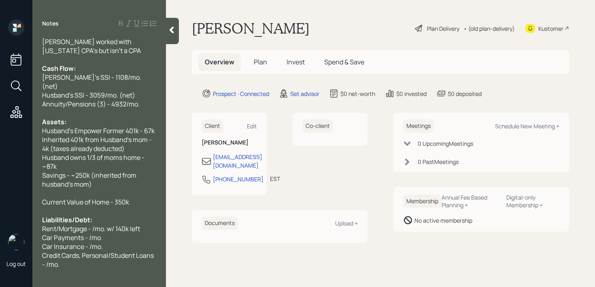
click at [117, 256] on div "Credit Cards, Personal/Student Loans - /mo." at bounding box center [99, 260] width 114 height 18
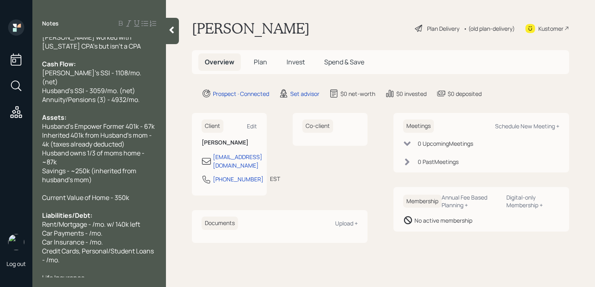
scroll to position [40, 0]
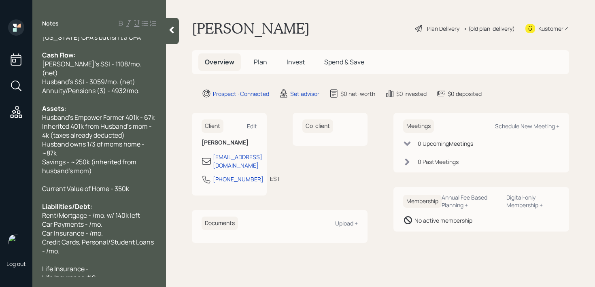
click at [116, 264] on div "Life Insurance -" at bounding box center [99, 268] width 114 height 9
click at [118, 273] on div "Life Insurance #2 -" at bounding box center [99, 277] width 114 height 9
click at [87, 264] on span "Life Insurance - k" at bounding box center [67, 268] width 51 height 9
drag, startPoint x: 111, startPoint y: 262, endPoint x: 0, endPoint y: 262, distance: 111.0
click at [0, 262] on div "Log out Notes Age: [DEMOGRAPHIC_DATA] Husband is 73 Both retired [PERSON_NAME] …" at bounding box center [297, 143] width 595 height 287
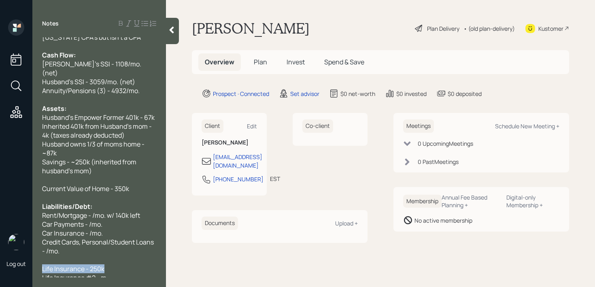
copy span "Life Insurance - 250k"
click at [105, 162] on div "Savings - ~250k (inherited from husband's mom)" at bounding box center [99, 167] width 114 height 18
click at [141, 184] on div "Current Value of Home - 350k" at bounding box center [99, 188] width 114 height 9
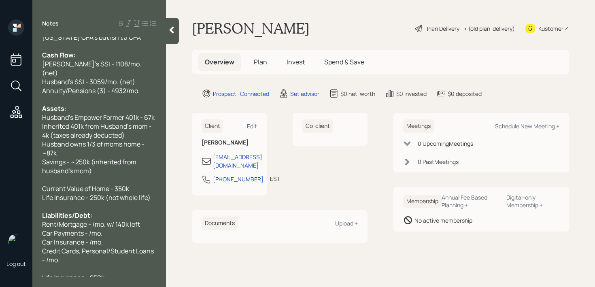
scroll to position [62, 0]
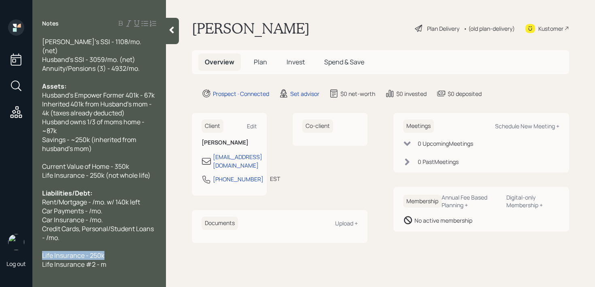
drag, startPoint x: 83, startPoint y: 245, endPoint x: 2, endPoint y: 245, distance: 81.8
click at [2, 245] on div "Log out Notes Age: [DEMOGRAPHIC_DATA] Husband is 73 Both retired [PERSON_NAME] …" at bounding box center [297, 143] width 595 height 287
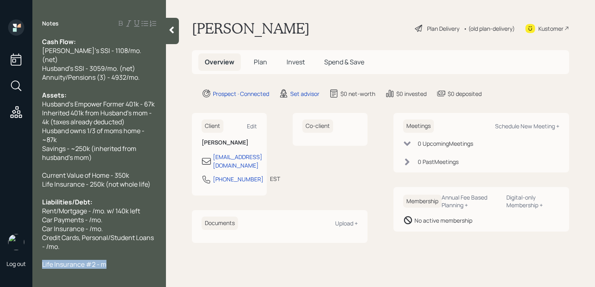
drag, startPoint x: 115, startPoint y: 257, endPoint x: 0, endPoint y: 256, distance: 115.4
click at [0, 256] on div "Log out Notes Age: [DEMOGRAPHIC_DATA] Husband is 73 Both retired [PERSON_NAME] …" at bounding box center [297, 143] width 595 height 287
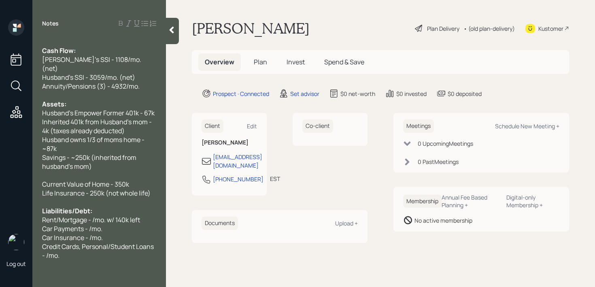
click at [135, 278] on div "medical insurance is too much" at bounding box center [99, 282] width 114 height 9
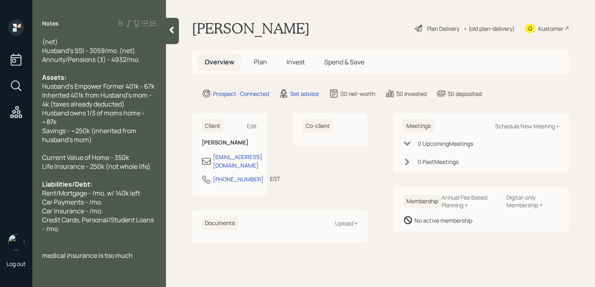
scroll to position [80, 0]
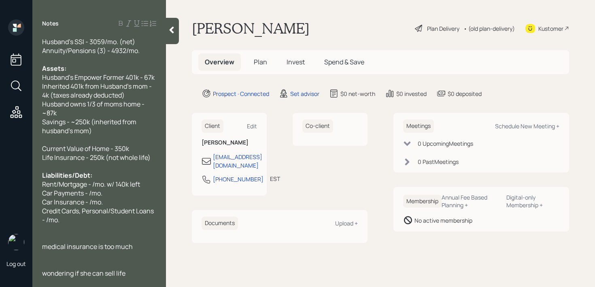
click at [97, 180] on span "Rent/Mortgage - /mo. w/ 140k left" at bounding box center [91, 184] width 98 height 9
drag, startPoint x: 147, startPoint y: 147, endPoint x: 115, endPoint y: 147, distance: 32.4
click at [115, 153] on span "Life Insurance - 250k (not whole life)" at bounding box center [96, 157] width 109 height 9
click at [85, 153] on span "Life Insurance - 250k ()" at bounding box center [76, 157] width 69 height 9
click at [102, 153] on span "Life Insurance Policy- 250k ()" at bounding box center [85, 157] width 87 height 9
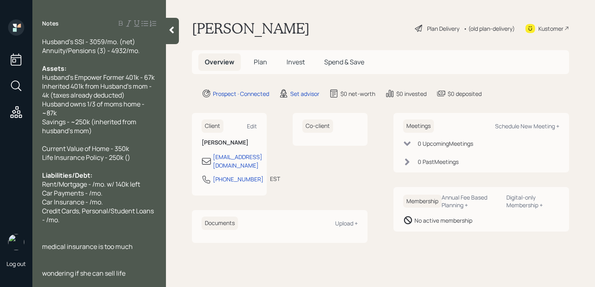
click at [132, 153] on div "Life Insurance Policy - 250k ()" at bounding box center [99, 157] width 114 height 9
click at [44, 153] on span "Life Insurance Policy - 250k" at bounding box center [82, 157] width 81 height 9
drag, startPoint x: 58, startPoint y: 175, endPoint x: 34, endPoint y: 175, distance: 24.7
click at [35, 175] on div "Age: [DEMOGRAPHIC_DATA] Husband is 73 Both retired [PERSON_NAME] worked with [U…" at bounding box center [99, 157] width 134 height 240
click at [77, 180] on span "Mortgage - /mo. w/ 140k left" at bounding box center [82, 184] width 81 height 9
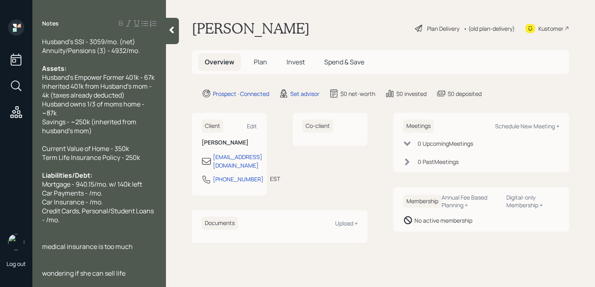
click at [75, 180] on span "Mortgage - 940.15/mo. w/ 140k left" at bounding box center [92, 184] width 100 height 9
drag, startPoint x: 111, startPoint y: 188, endPoint x: 0, endPoint y: 185, distance: 110.6
click at [0, 185] on div "Log out Notes Age: [DEMOGRAPHIC_DATA] Husband is 73 Both retired [PERSON_NAME] …" at bounding box center [297, 143] width 595 height 287
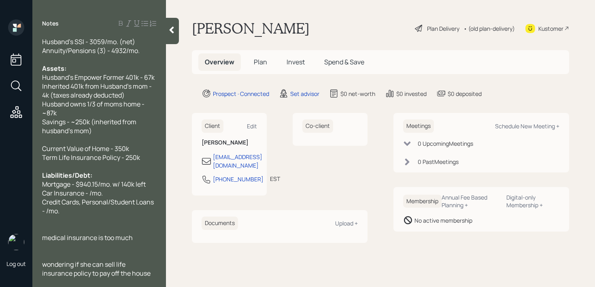
scroll to position [71, 0]
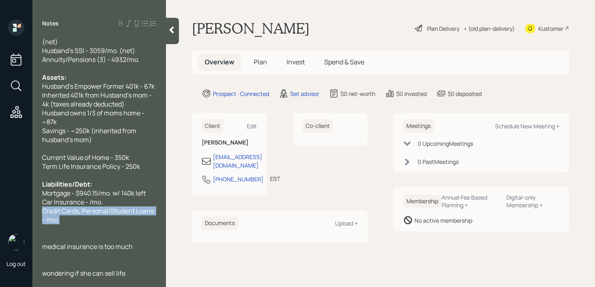
drag, startPoint x: 85, startPoint y: 215, endPoint x: 28, endPoint y: 200, distance: 58.5
click at [28, 200] on div "Log out Notes Age: [DEMOGRAPHIC_DATA] Husband is 73 Both retired [PERSON_NAME] …" at bounding box center [297, 143] width 595 height 287
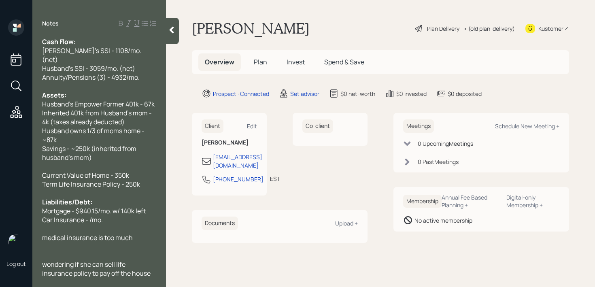
scroll to position [45, 0]
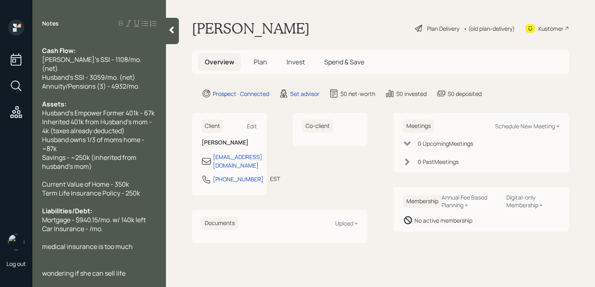
click at [86, 224] on span "Car Insurance - /mo." at bounding box center [72, 228] width 61 height 9
click at [88, 224] on span "Car Insurance - 326.85/mo." at bounding box center [82, 228] width 81 height 9
click at [132, 224] on div "Car Insurance - $326.85/mo." at bounding box center [99, 228] width 114 height 9
drag, startPoint x: 133, startPoint y: 222, endPoint x: 41, endPoint y: 222, distance: 91.9
click at [36, 222] on div "Age: [DEMOGRAPHIC_DATA] Husband is 73 Both retired [PERSON_NAME] worked with [U…" at bounding box center [99, 157] width 134 height 240
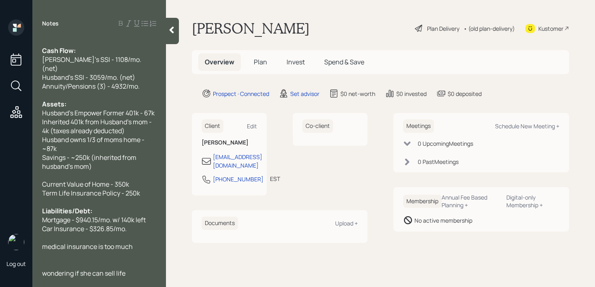
click at [88, 233] on div at bounding box center [99, 237] width 114 height 9
click at [134, 224] on div "Car Insurance - $326.85/mo." at bounding box center [99, 228] width 114 height 9
click at [130, 224] on div "Car Insurance - $326.85/mo." at bounding box center [99, 228] width 114 height 9
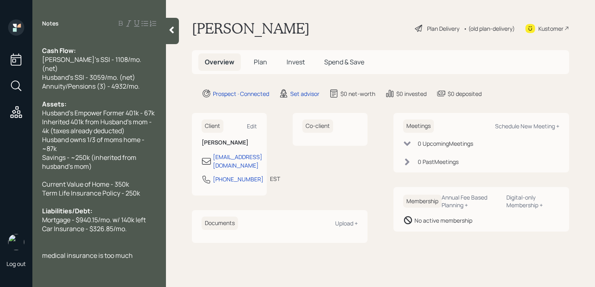
scroll to position [53, 0]
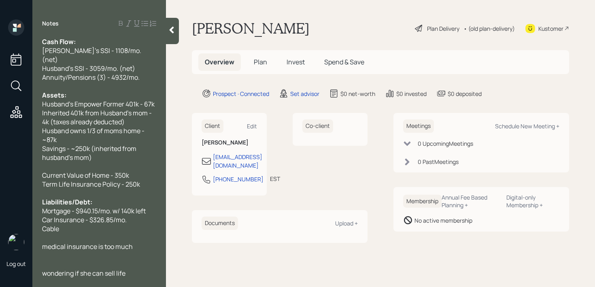
drag, startPoint x: 81, startPoint y: 218, endPoint x: 10, endPoint y: 218, distance: 71.7
click at [10, 218] on div "Log out Notes Age: [DEMOGRAPHIC_DATA] Husband is 73 Both retired [PERSON_NAME] …" at bounding box center [297, 143] width 595 height 287
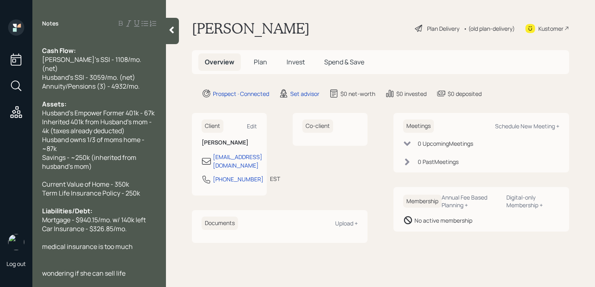
click at [134, 233] on div at bounding box center [99, 237] width 114 height 9
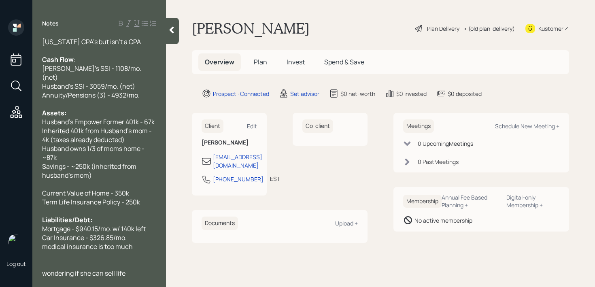
click at [68, 242] on span "medical insurance is too much" at bounding box center [87, 246] width 91 height 9
click at [107, 233] on span "Car Insurance - $326.85/mo." at bounding box center [84, 237] width 85 height 9
drag, startPoint x: 156, startPoint y: 231, endPoint x: 0, endPoint y: 231, distance: 155.5
click at [0, 231] on div "Log out Notes Age: [DEMOGRAPHIC_DATA] Husband is 73 Both retired [PERSON_NAME] …" at bounding box center [297, 143] width 595 height 287
click at [44, 242] on span "medical insurance is too much" at bounding box center [87, 246] width 91 height 9
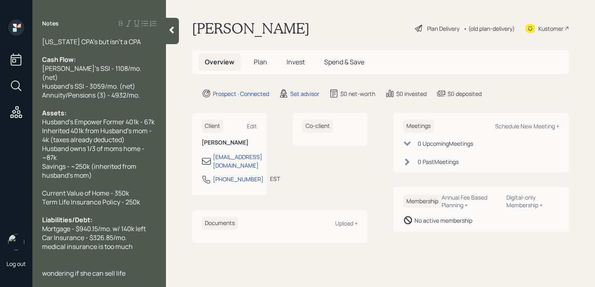
click at [135, 242] on div "medical insurance is too much" at bounding box center [99, 246] width 114 height 9
drag, startPoint x: 135, startPoint y: 239, endPoint x: 38, endPoint y: 239, distance: 97.2
click at [38, 239] on div "Age: [DEMOGRAPHIC_DATA] Husband is 73 Both retired [PERSON_NAME] worked with [U…" at bounding box center [99, 157] width 134 height 240
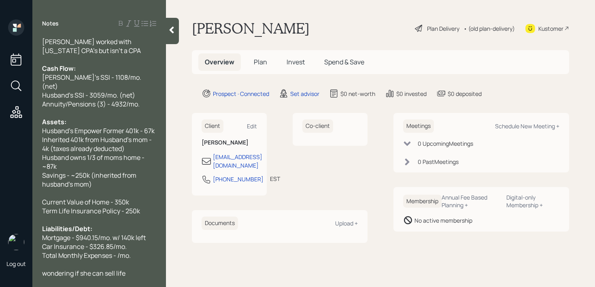
click at [44, 251] on span "Total Monthly Expenses - /mo." at bounding box center [86, 255] width 89 height 9
click at [119, 251] on span "Total Monthly Expenses - /mo." at bounding box center [86, 255] width 89 height 9
click at [117, 251] on span "Total Monthly Expenses - /mo." at bounding box center [86, 255] width 89 height 9
click at [121, 251] on span "Total Monthly Expenses - /mo." at bounding box center [86, 255] width 89 height 9
drag, startPoint x: 144, startPoint y: 245, endPoint x: 50, endPoint y: 245, distance: 93.6
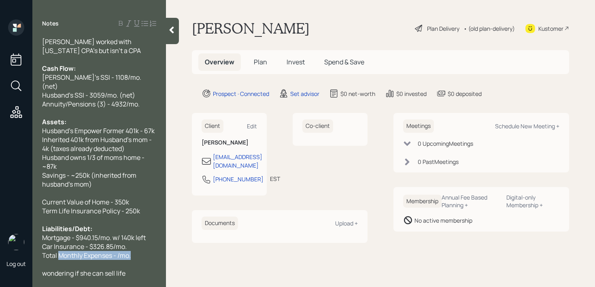
click at [50, 251] on div "Total Monthly Expenses - /mo." at bounding box center [99, 255] width 114 height 9
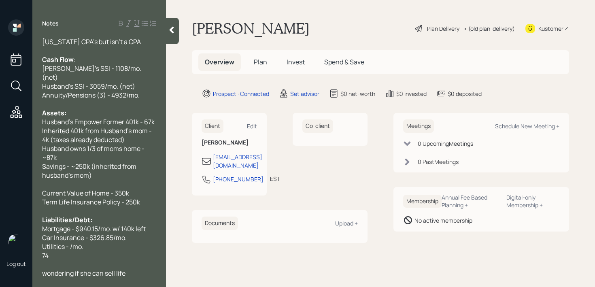
scroll to position [45, 0]
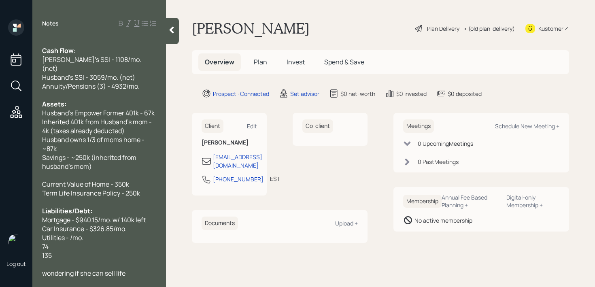
click at [69, 242] on div "74" at bounding box center [99, 246] width 114 height 9
click at [118, 242] on div "Life Insurance Policy - 75" at bounding box center [99, 246] width 114 height 9
click at [83, 251] on div "135" at bounding box center [99, 255] width 114 height 9
click at [78, 251] on span "Life Insurane Policy - 135" at bounding box center [78, 255] width 73 height 9
click at [110, 251] on span "Life Insurance Policy - 135" at bounding box center [80, 255] width 77 height 9
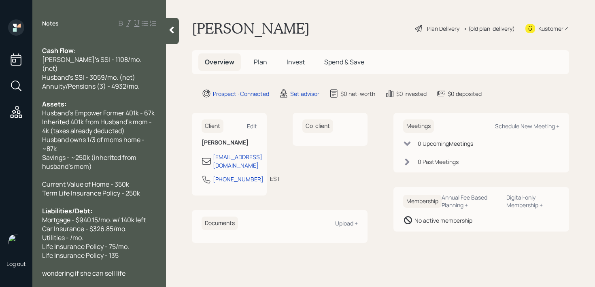
click at [130, 251] on div "Life Insurance Policy - 135" at bounding box center [99, 255] width 114 height 9
drag, startPoint x: 111, startPoint y: 229, endPoint x: 0, endPoint y: 227, distance: 110.6
click at [0, 227] on div "Log out Notes Age: [DEMOGRAPHIC_DATA] Husband is 73 Both retired [PERSON_NAME] …" at bounding box center [297, 143] width 595 height 287
click at [85, 233] on div "Utilities - /mo." at bounding box center [99, 237] width 114 height 9
click at [71, 233] on span "Utilities - /mo." at bounding box center [62, 237] width 41 height 9
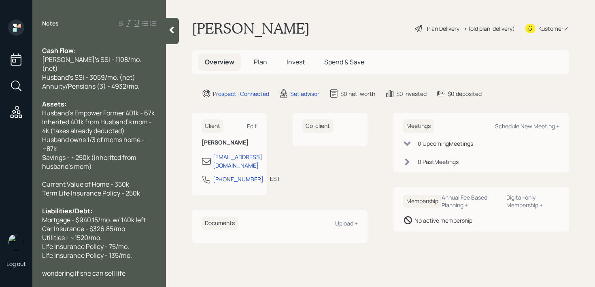
click at [47, 269] on span "wondering if she can sell life insurance policy to pay off the house" at bounding box center [96, 278] width 109 height 18
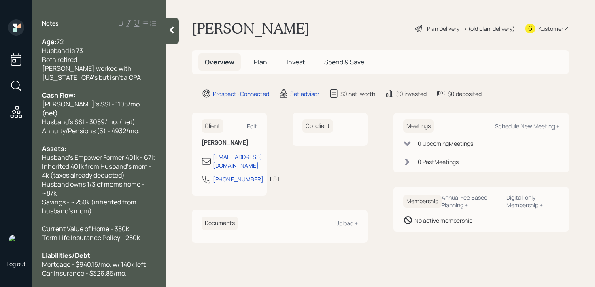
click at [167, 30] on div at bounding box center [172, 31] width 13 height 26
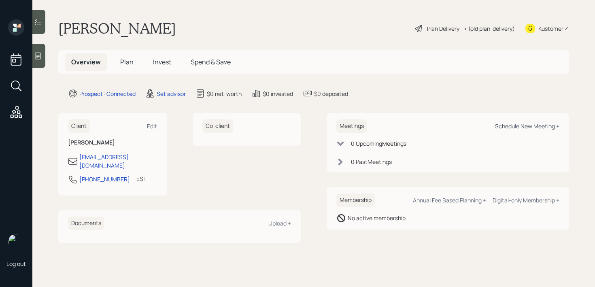
click at [517, 128] on div "Schedule New Meeting +" at bounding box center [527, 126] width 64 height 8
select select "round-[PERSON_NAME]"
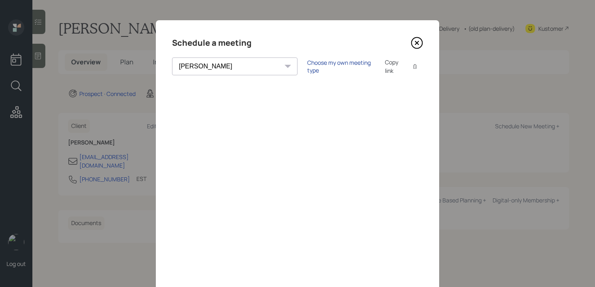
click at [315, 63] on div "Choose my own meeting type" at bounding box center [341, 66] width 68 height 15
click at [421, 45] on icon at bounding box center [417, 43] width 12 height 12
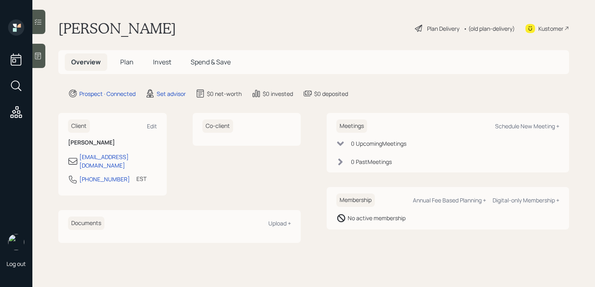
click at [48, 58] on main "[PERSON_NAME] Plan Delivery • (old plan-delivery) Kustomer Overview Plan Invest…" at bounding box center [313, 143] width 563 height 287
click at [46, 58] on main "[PERSON_NAME] Plan Delivery • (old plan-delivery) Kustomer Overview Plan Invest…" at bounding box center [313, 143] width 563 height 287
click at [43, 58] on div at bounding box center [38, 56] width 13 height 24
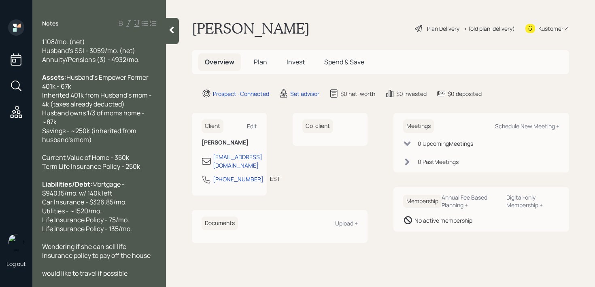
scroll to position [71, 0]
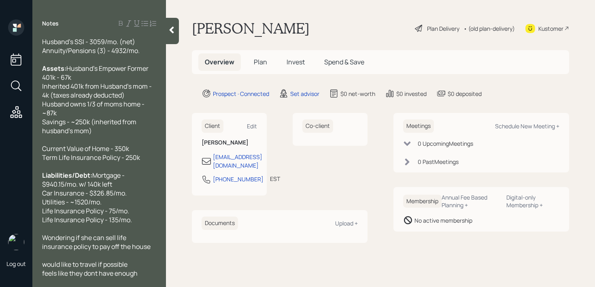
click at [97, 273] on span "feels like they dont have enough" at bounding box center [90, 273] width 96 height 9
click at [149, 274] on div "feels like they don't have enough" at bounding box center [99, 273] width 114 height 9
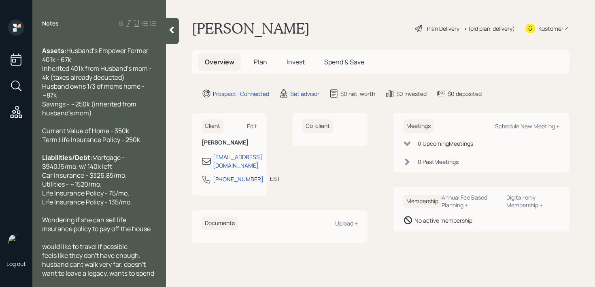
scroll to position [98, 0]
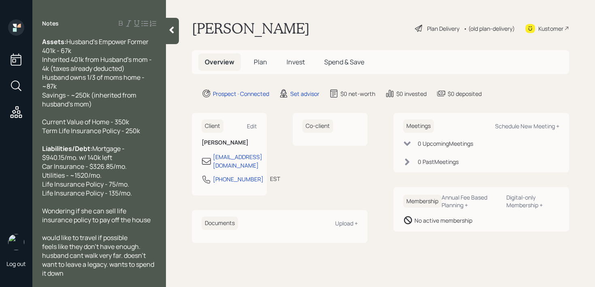
click at [110, 265] on span "feels like they don't have enough. husband cant walk very far. doesn't want to …" at bounding box center [98, 260] width 113 height 36
click at [113, 265] on span "feels like they don't have enough. husband cant walk very far. doesn't want to …" at bounding box center [98, 260] width 113 height 36
click at [518, 130] on div "Meetings Schedule New Meeting +" at bounding box center [481, 125] width 156 height 13
click at [522, 125] on div "Schedule New Meeting +" at bounding box center [527, 126] width 64 height 8
select select "round-[PERSON_NAME]"
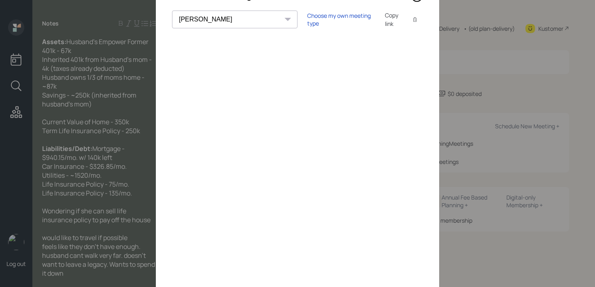
scroll to position [49, 0]
click at [307, 17] on div "Choose my own meeting type" at bounding box center [341, 17] width 68 height 15
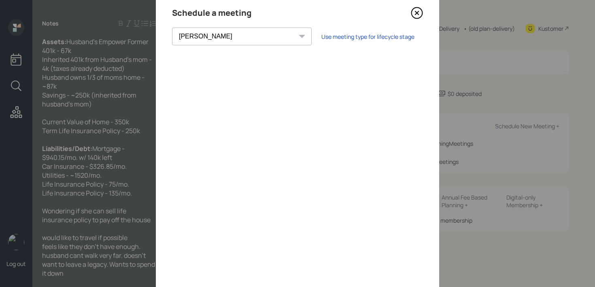
scroll to position [0, 0]
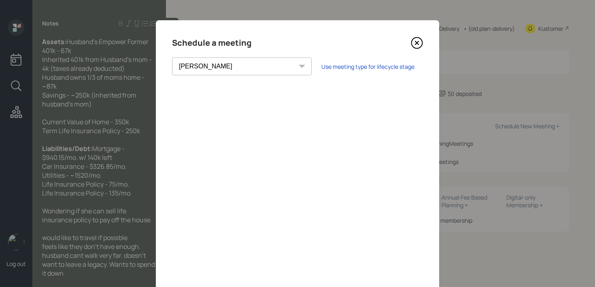
click at [415, 46] on icon at bounding box center [417, 43] width 12 height 12
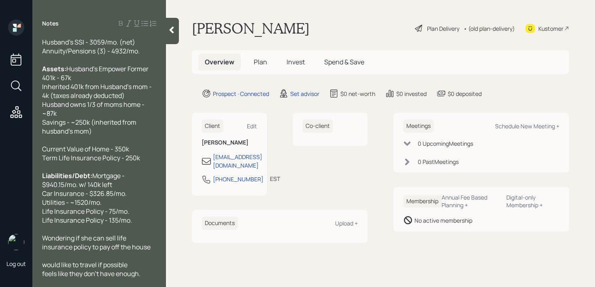
scroll to position [68, 0]
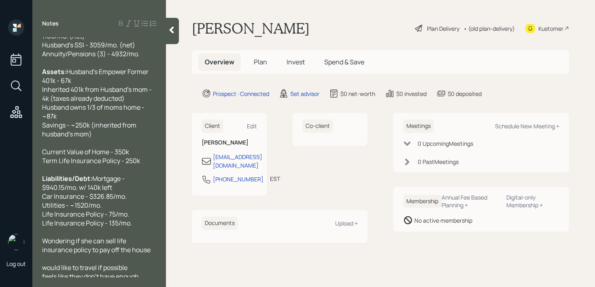
click at [138, 149] on div "Current Value of Home - 350k Term Life Insurance Policy - 250k" at bounding box center [99, 156] width 114 height 18
click at [126, 163] on span "Current Value of Home - 350k Term Life Insurance Policy - 250k" at bounding box center [91, 156] width 98 height 18
click at [117, 162] on span "Current Value of Home - 350k Term Life Insurance Policy - 250k" at bounding box center [91, 156] width 98 height 18
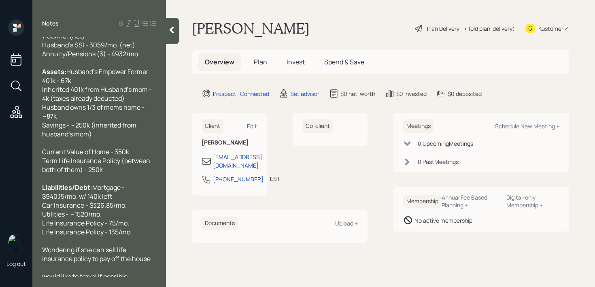
click at [84, 143] on div at bounding box center [99, 143] width 114 height 9
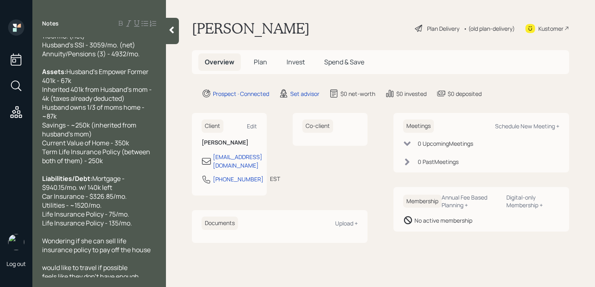
click at [142, 142] on div "Current Value of Home - 350k Term Life Insurance Policy (between both of them) …" at bounding box center [99, 152] width 114 height 27
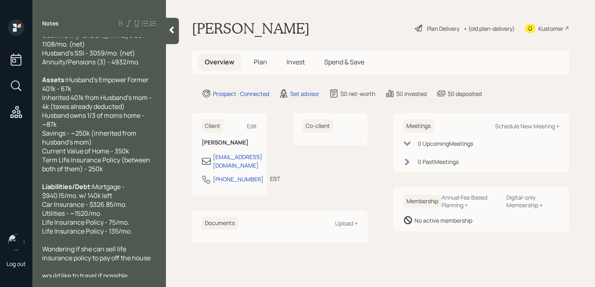
scroll to position [57, 0]
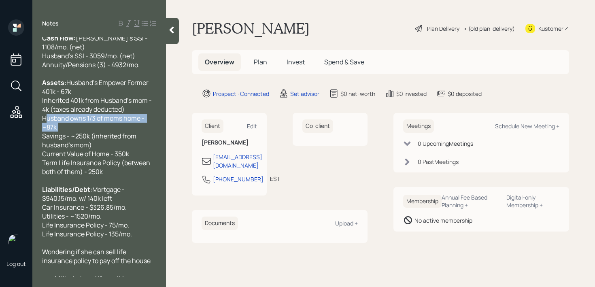
drag, startPoint x: 81, startPoint y: 128, endPoint x: 28, endPoint y: 120, distance: 54.5
click at [28, 120] on div "Log out Notes Age: [DEMOGRAPHIC_DATA] Husband is 73 Both retired [PERSON_NAME] …" at bounding box center [297, 143] width 595 height 287
copy span "Husband owns 1/3 of moms home - ~87k"
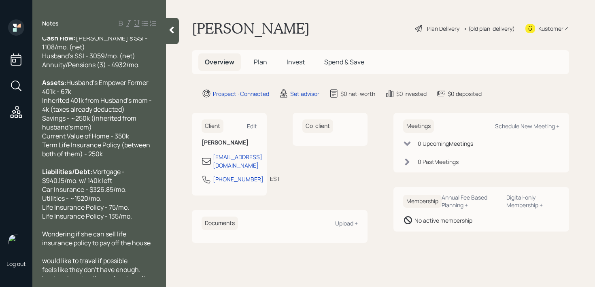
click at [138, 158] on div "Term Life Insurance Policy (between both of them) - 250k" at bounding box center [99, 150] width 114 height 18
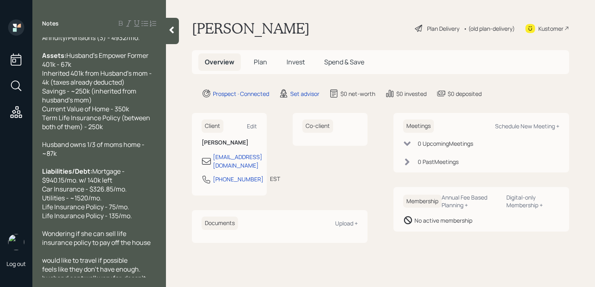
scroll to position [116, 0]
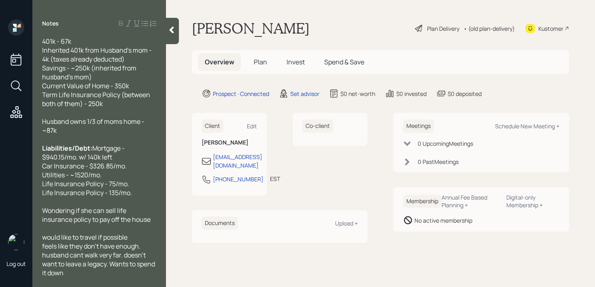
click at [63, 176] on span "Mortgage - $940.15/mo. w/ 140k left Car Insurance - $326.85/mo. Utilities - ~15…" at bounding box center [87, 170] width 90 height 53
click at [110, 178] on div "Liabilities/Debt: Mortgage - $940.15/mo. w/ 140k left Car Insurance - $326.85/m…" at bounding box center [99, 170] width 114 height 53
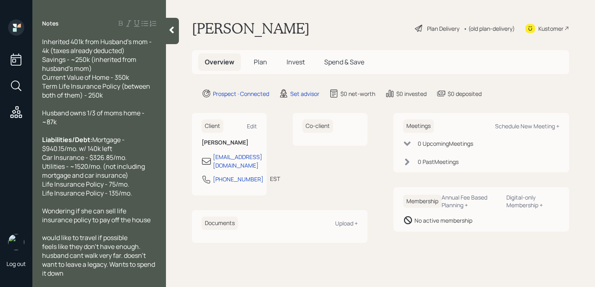
click at [140, 164] on div "Liabilities/Debt: Mortgage - $940.15/mo. w/ 140k left Car Insurance - $326.85/m…" at bounding box center [99, 166] width 114 height 62
click at [125, 176] on span "Utilities - ~1520/mo. (not including mortgage and car insurance) Life Insurance…" at bounding box center [94, 180] width 104 height 36
click at [86, 176] on span "Utilities - ~1520/mo. (not including mortgage and car insurance) Life Insurance…" at bounding box center [94, 180] width 104 height 36
click at [73, 176] on span "Utilities - ~1520/mo. (not including mortgage,car insurance, policies) Life Ins…" at bounding box center [94, 180] width 104 height 36
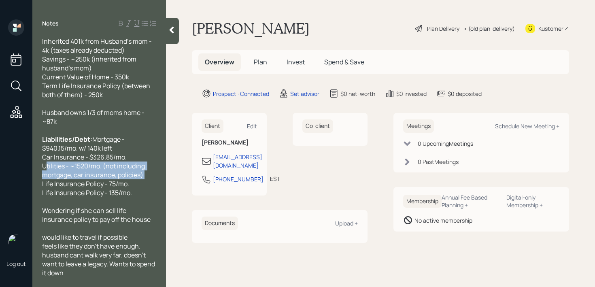
drag, startPoint x: 151, startPoint y: 175, endPoint x: 24, endPoint y: 168, distance: 126.6
click at [24, 168] on div "Log out Notes Age: [DEMOGRAPHIC_DATA] Husband is 73 Both retired [PERSON_NAME] …" at bounding box center [297, 143] width 595 height 287
copy span "Utilities - ~1520/mo. (not including mortgage, car insurance, policies)"
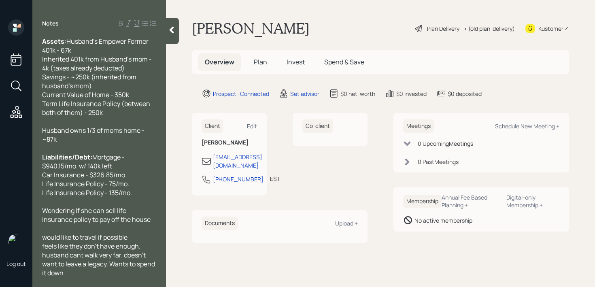
scroll to position [107, 0]
click at [143, 191] on div "Liabilities/Debt: Mortgage - $940.15/mo. w/ 140k left Car Insurance - $326.85/m…" at bounding box center [99, 175] width 114 height 45
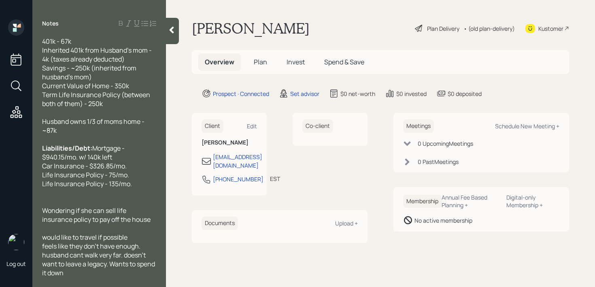
scroll to position [125, 0]
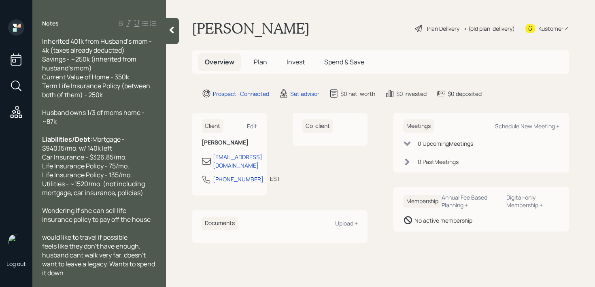
click at [151, 174] on div "Liabilities/Debt: Mortgage - $940.15/mo. w/ 140k left Car Insurance - $326.85/m…" at bounding box center [99, 157] width 114 height 45
click at [146, 194] on div "Utilities - ~1520/mo. (not including mortgage, car insurance, policies)" at bounding box center [99, 188] width 114 height 18
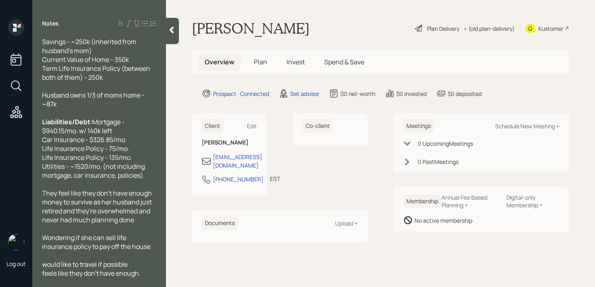
click at [148, 224] on div "They feel like they don't have enough money to survive as her husband just reti…" at bounding box center [99, 207] width 114 height 36
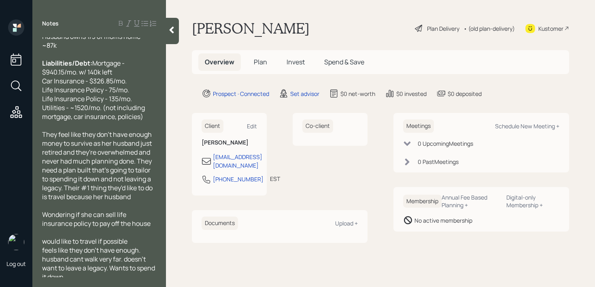
scroll to position [205, 0]
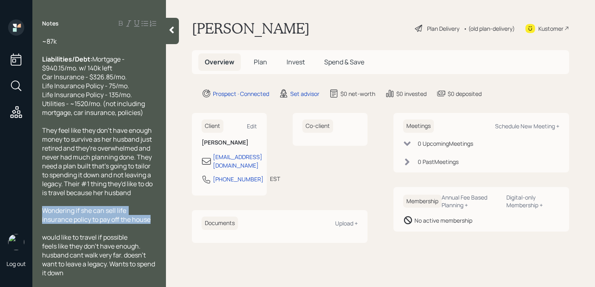
drag, startPoint x: 154, startPoint y: 220, endPoint x: 28, endPoint y: 212, distance: 125.8
click at [28, 212] on div "Log out Notes Age: [DEMOGRAPHIC_DATA] Husband is 73 Both retired [PERSON_NAME] …" at bounding box center [297, 143] width 595 height 287
copy span "Wondering if she can sell life insurance policy to pay off the house"
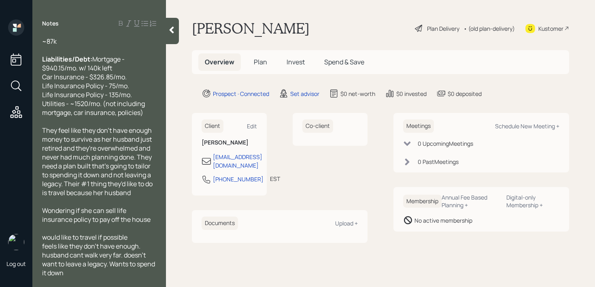
click at [91, 277] on div "feels like they don't have enough. husband cant walk very far. doesn't want to …" at bounding box center [99, 260] width 114 height 36
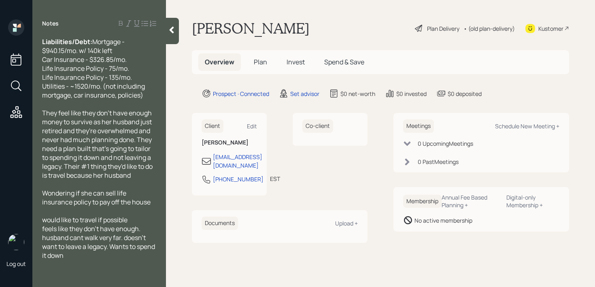
scroll to position [223, 0]
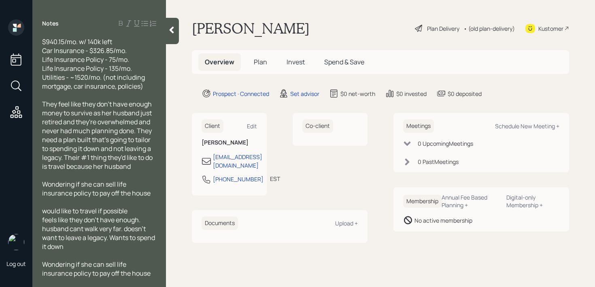
click at [143, 251] on div "feels like they don't have enough. husband cant walk very far. doesn't want to …" at bounding box center [99, 233] width 114 height 36
click at [152, 165] on div "They feel like they don't have enough money to survive as her husband just reti…" at bounding box center [99, 134] width 114 height 71
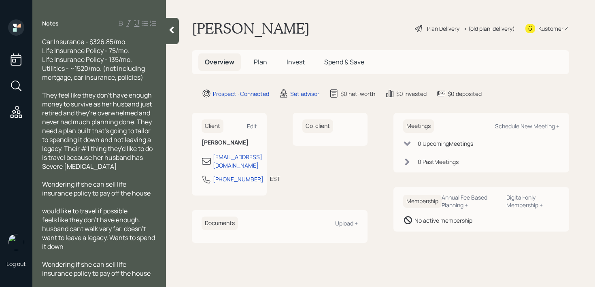
drag, startPoint x: 140, startPoint y: 177, endPoint x: 35, endPoint y: 177, distance: 105.3
click at [35, 177] on div "Age: [DEMOGRAPHIC_DATA] Husband is 73 Both retired [PERSON_NAME] worked with [U…" at bounding box center [99, 157] width 134 height 240
click at [53, 171] on span "Severe [MEDICAL_DATA]" at bounding box center [92, 166] width 79 height 9
click at [70, 171] on span "evere [MEDICAL_DATA]" at bounding box center [82, 166] width 75 height 9
click at [101, 171] on span "evere [MEDICAL_DATA]" at bounding box center [82, 166] width 75 height 9
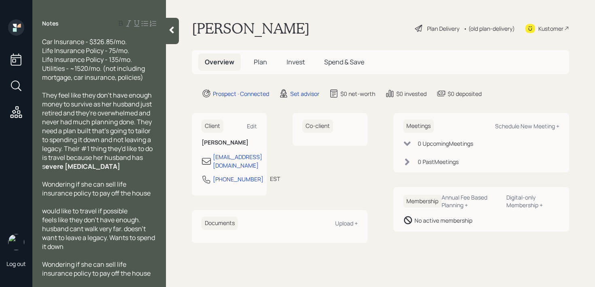
click at [139, 171] on div "They feel like they don't have enough money to survive as her husband just reti…" at bounding box center [99, 131] width 114 height 80
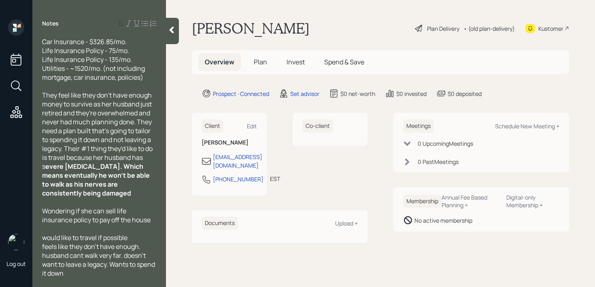
drag, startPoint x: 132, startPoint y: 204, endPoint x: 45, endPoint y: 184, distance: 89.2
click at [45, 184] on div "They feel like they don't have enough money to survive as her husband just reti…" at bounding box center [99, 144] width 114 height 107
click at [136, 198] on div "They feel like they don't have enough money to survive as her husband just reti…" at bounding box center [99, 144] width 114 height 107
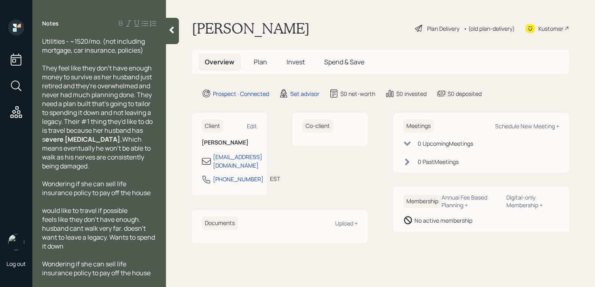
scroll to position [267, 0]
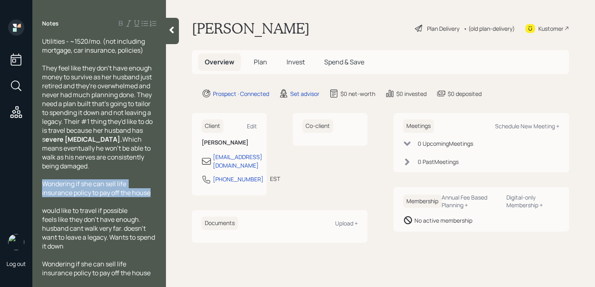
drag, startPoint x: 155, startPoint y: 195, endPoint x: 28, endPoint y: 181, distance: 127.5
click at [28, 181] on div "Log out Notes Age: [DEMOGRAPHIC_DATA] Husband is 73 Both retired [PERSON_NAME] …" at bounding box center [297, 143] width 595 height 287
copy span "Wondering if she can sell life insurance policy to pay off the house"
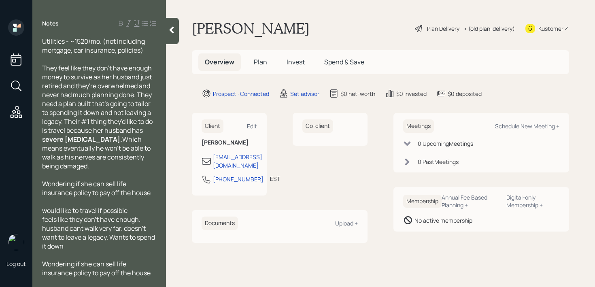
scroll to position [249, 0]
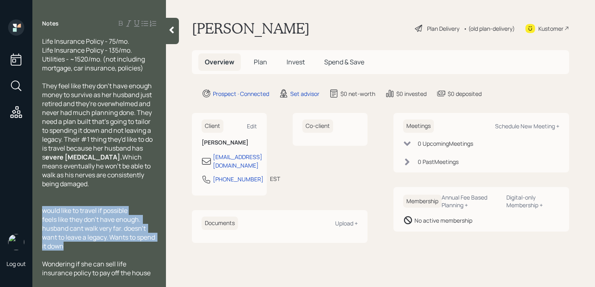
drag, startPoint x: 87, startPoint y: 244, endPoint x: 41, endPoint y: 207, distance: 59.0
click at [41, 207] on div "Age: [DEMOGRAPHIC_DATA] Husband is 73 Both retired [PERSON_NAME] worked with [U…" at bounding box center [99, 157] width 134 height 240
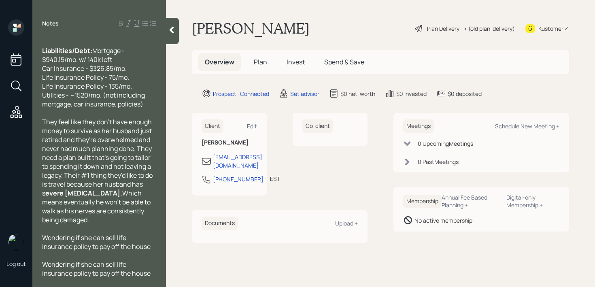
scroll to position [214, 0]
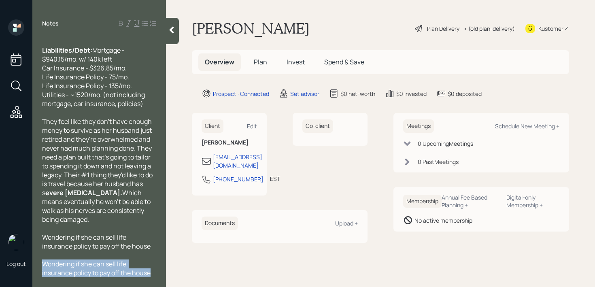
drag, startPoint x: 151, startPoint y: 270, endPoint x: 39, endPoint y: 261, distance: 112.1
click at [39, 261] on div "Age: [DEMOGRAPHIC_DATA] Husband is 73 Both retired [PERSON_NAME] worked with [U…" at bounding box center [99, 157] width 134 height 240
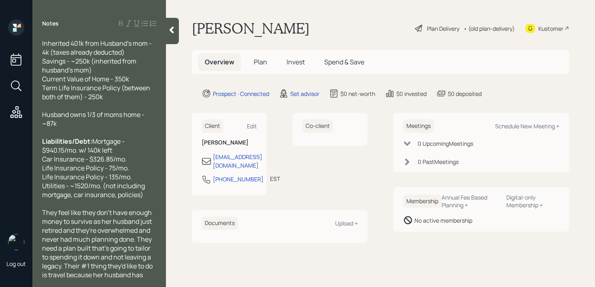
scroll to position [120, 0]
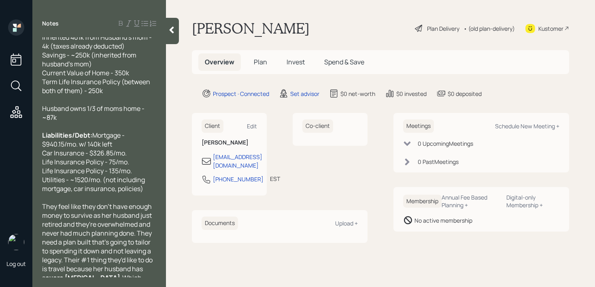
click at [154, 193] on div "Utilities - ~1520/mo. (not including mortgage, car insurance, policies)" at bounding box center [99, 184] width 114 height 18
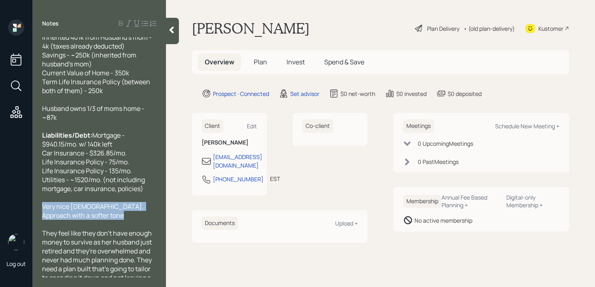
drag, startPoint x: 97, startPoint y: 232, endPoint x: 39, endPoint y: 217, distance: 60.1
click at [39, 217] on div "Age: [DEMOGRAPHIC_DATA] Husband is 73 Both retired [PERSON_NAME] worked with [U…" at bounding box center [99, 157] width 134 height 240
click at [73, 220] on span "Very nice [DEMOGRAPHIC_DATA]. Approach with a softer tone" at bounding box center [96, 211] width 108 height 18
click at [87, 220] on div "Very nice [DEMOGRAPHIC_DATA]. Approach with a softer tone" at bounding box center [99, 211] width 114 height 18
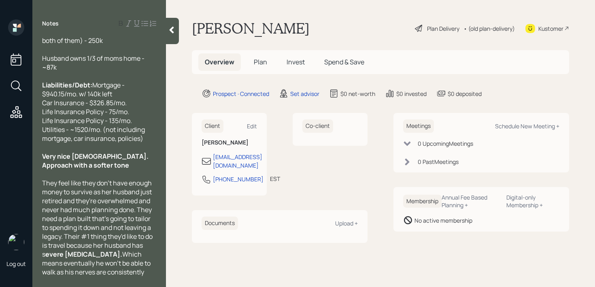
scroll to position [223, 0]
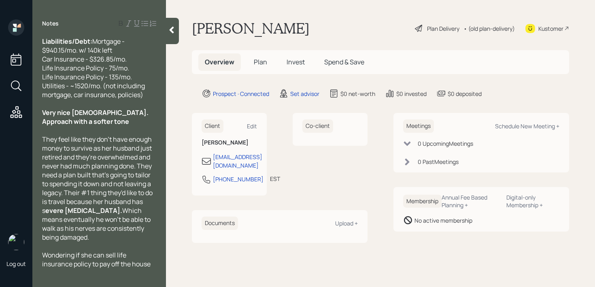
click at [156, 94] on div "Age: [DEMOGRAPHIC_DATA] Husband is 73 Both retired [PERSON_NAME] worked with [U…" at bounding box center [99, 157] width 134 height 240
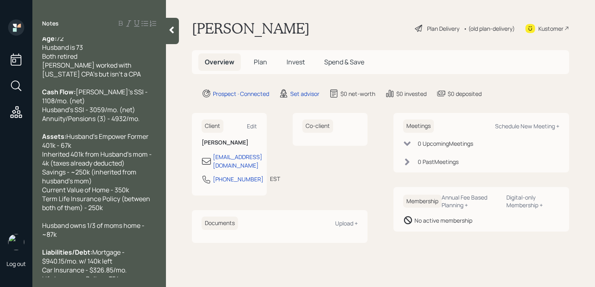
scroll to position [0, 0]
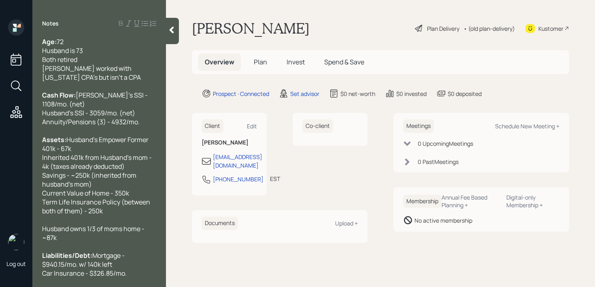
click at [172, 36] on div at bounding box center [172, 31] width 13 height 26
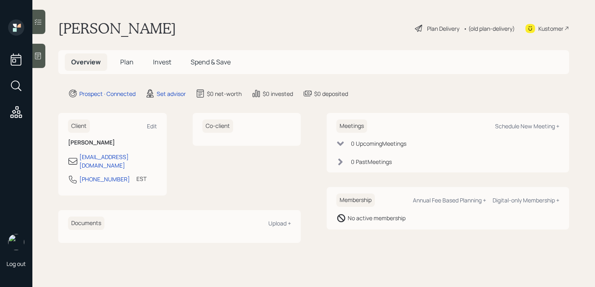
click at [35, 61] on div at bounding box center [38, 56] width 13 height 24
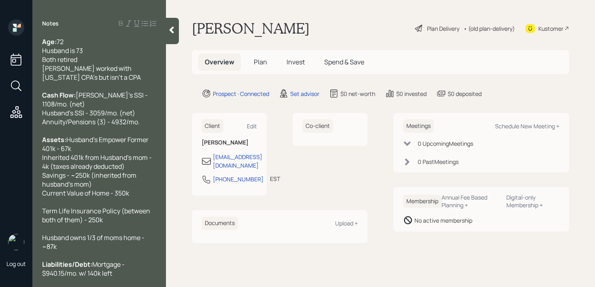
scroll to position [223, 0]
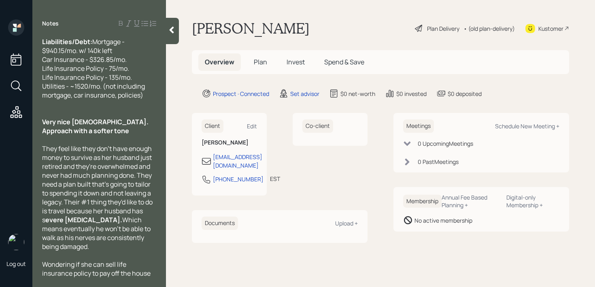
click at [100, 249] on div "They feel like they don't have enough money to survive as her husband just reti…" at bounding box center [99, 197] width 114 height 107
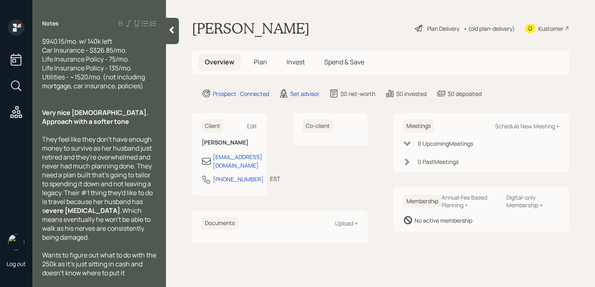
scroll to position [258, 0]
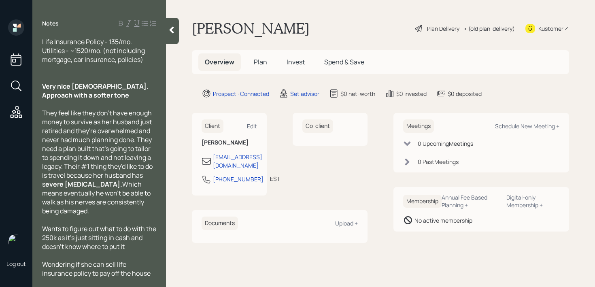
click at [176, 38] on div at bounding box center [172, 31] width 13 height 26
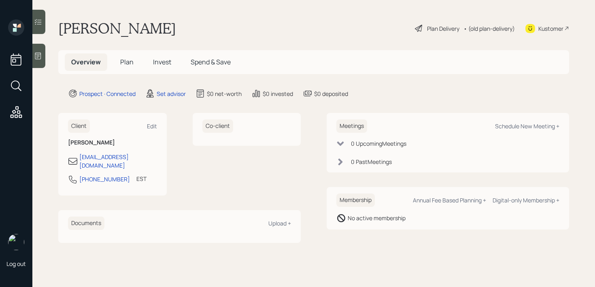
click at [359, 30] on div "[PERSON_NAME] Plan Delivery • (old plan-delivery) Kustomer" at bounding box center [313, 28] width 511 height 18
